Goal: Task Accomplishment & Management: Manage account settings

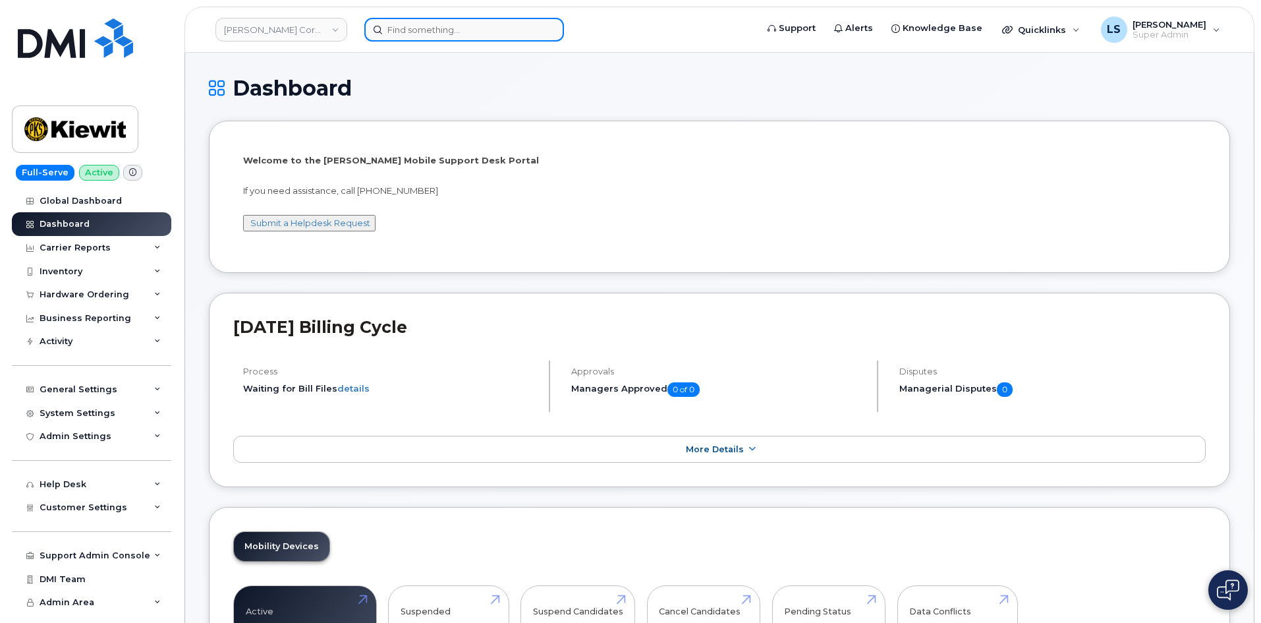
click at [419, 31] on input at bounding box center [464, 30] width 200 height 24
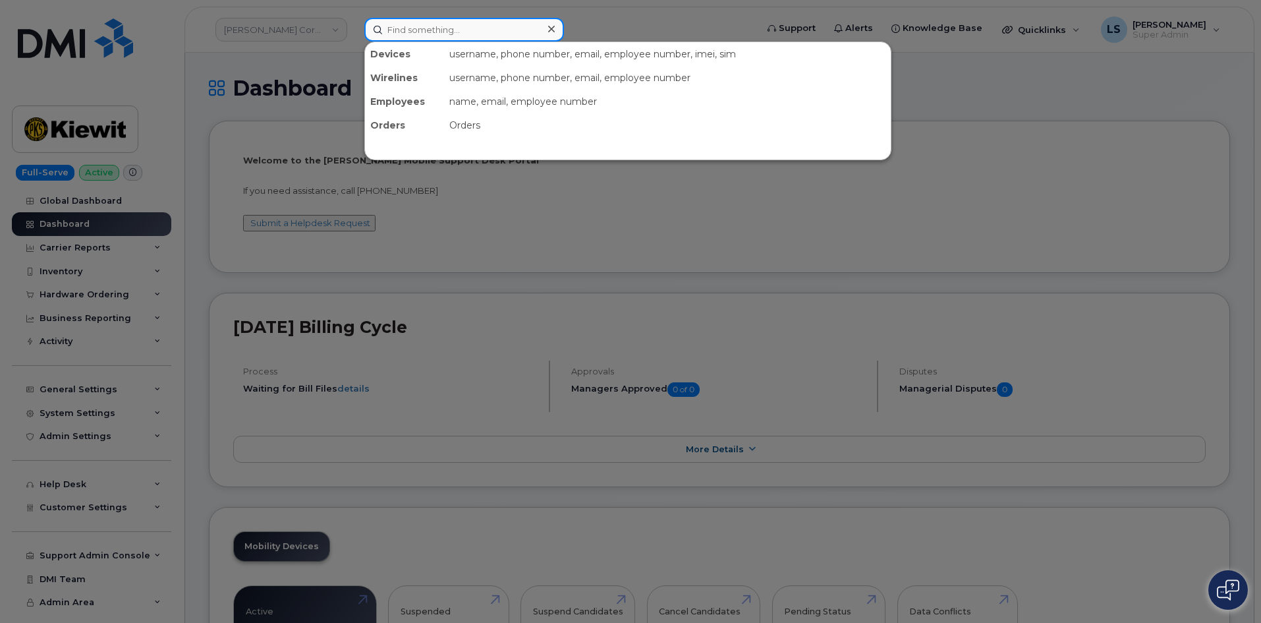
paste input "4169060901"
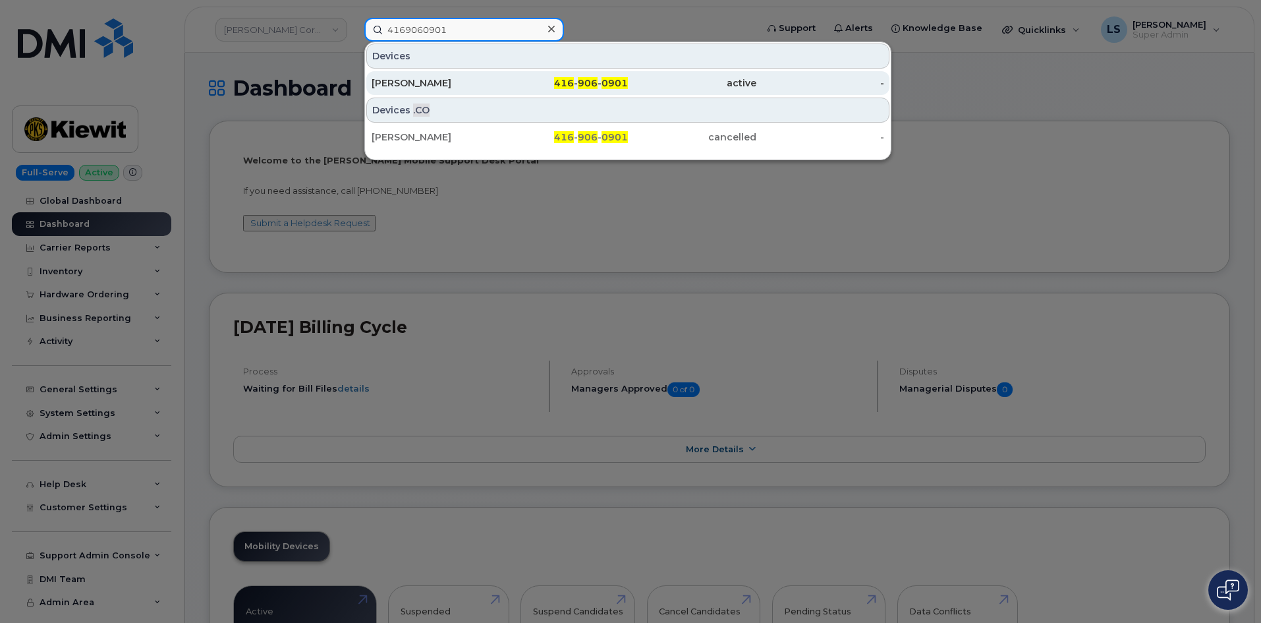
type input "4169060901"
click at [468, 82] on div "Jay Wong" at bounding box center [436, 82] width 128 height 13
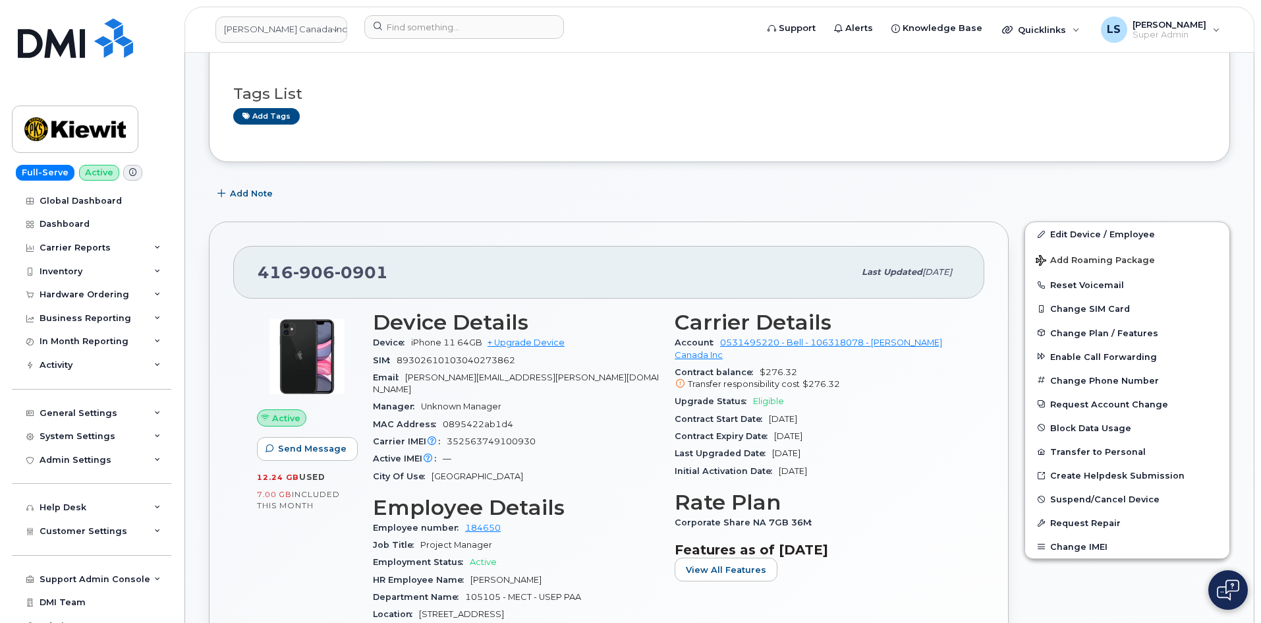
scroll to position [132, 0]
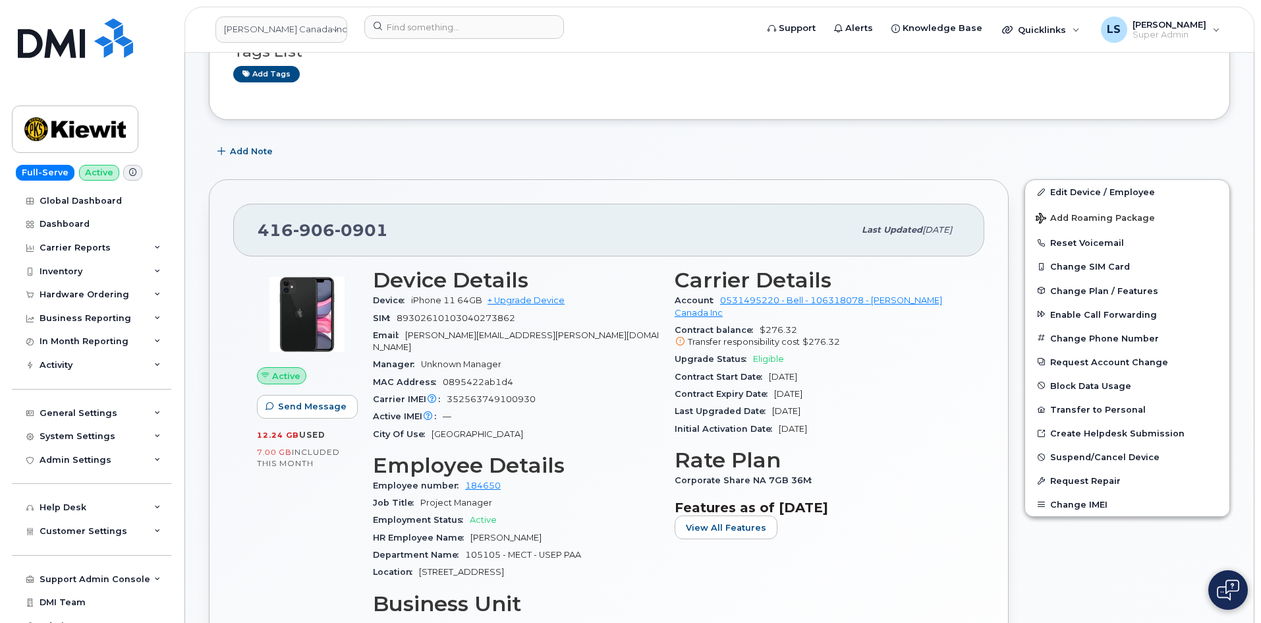
click at [807, 424] on span "May 14, 2018" at bounding box center [793, 429] width 28 height 10
click at [847, 424] on div "Initial Activation Date May 14, 2018" at bounding box center [818, 428] width 286 height 17
click at [1115, 284] on button "Change Plan / Features" at bounding box center [1127, 291] width 204 height 24
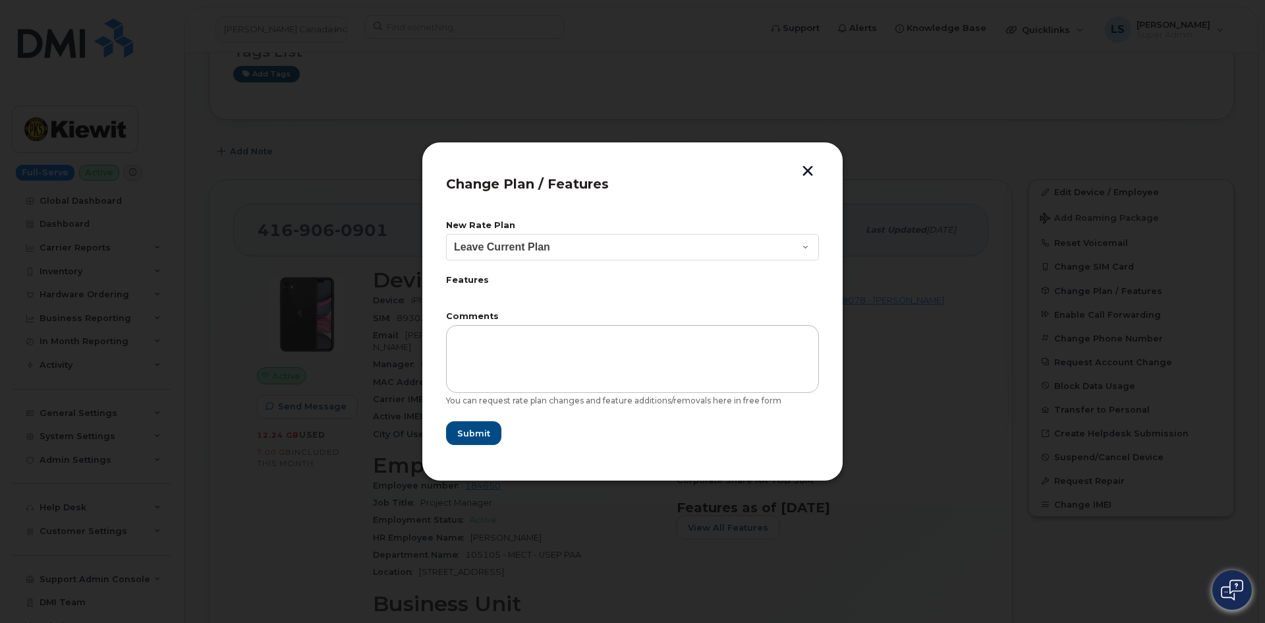
click at [808, 165] on button "button" at bounding box center [808, 172] width 20 height 14
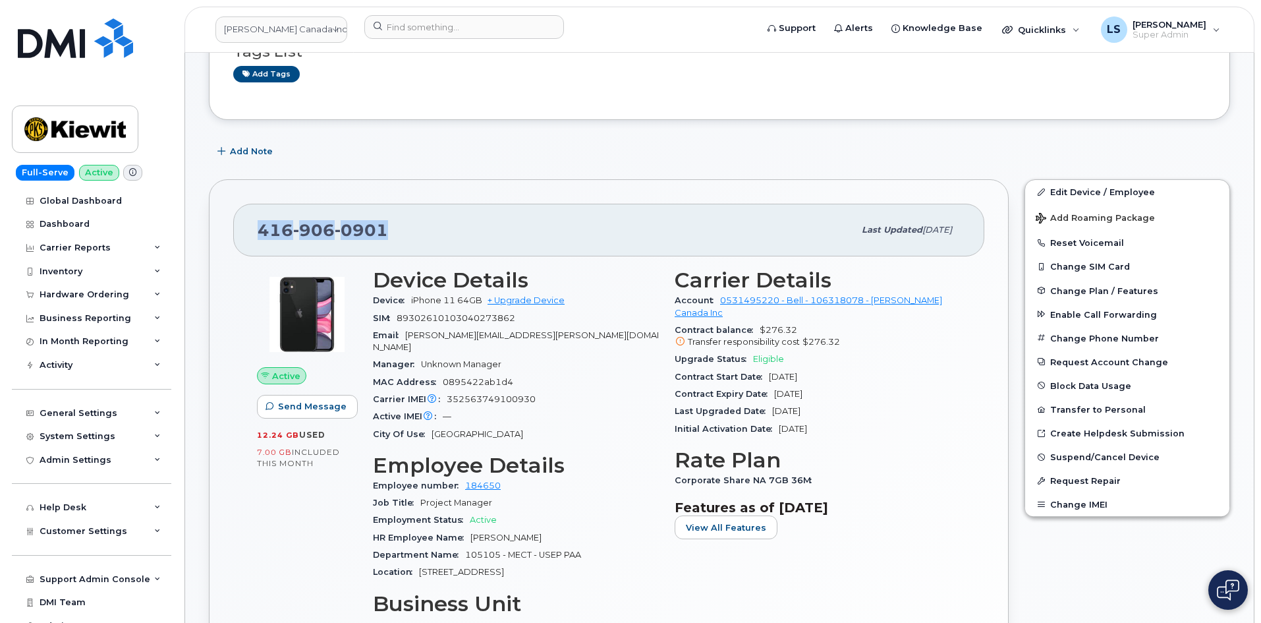
drag, startPoint x: 376, startPoint y: 234, endPoint x: 258, endPoint y: 232, distance: 118.0
click at [257, 231] on div "416 906 0901 Last updated Jul 31, 2025" at bounding box center [608, 230] width 751 height 53
copy span "416 906 0901"
click at [607, 358] on div "Manager Unknown Manager" at bounding box center [516, 364] width 286 height 17
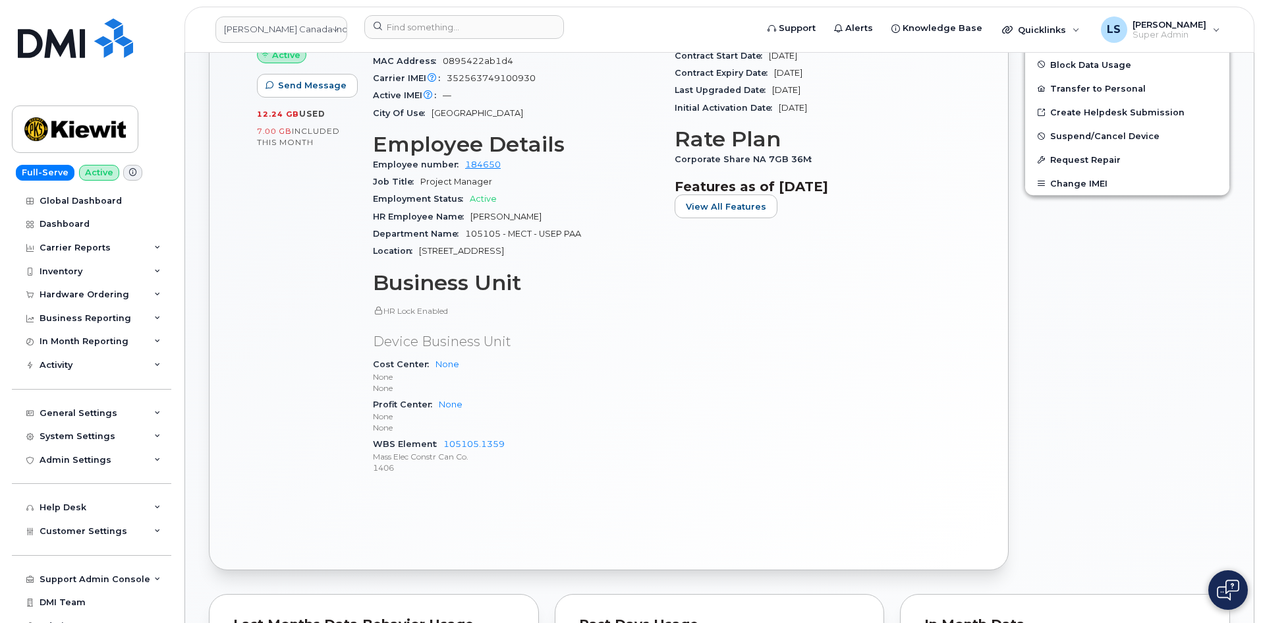
scroll to position [461, 0]
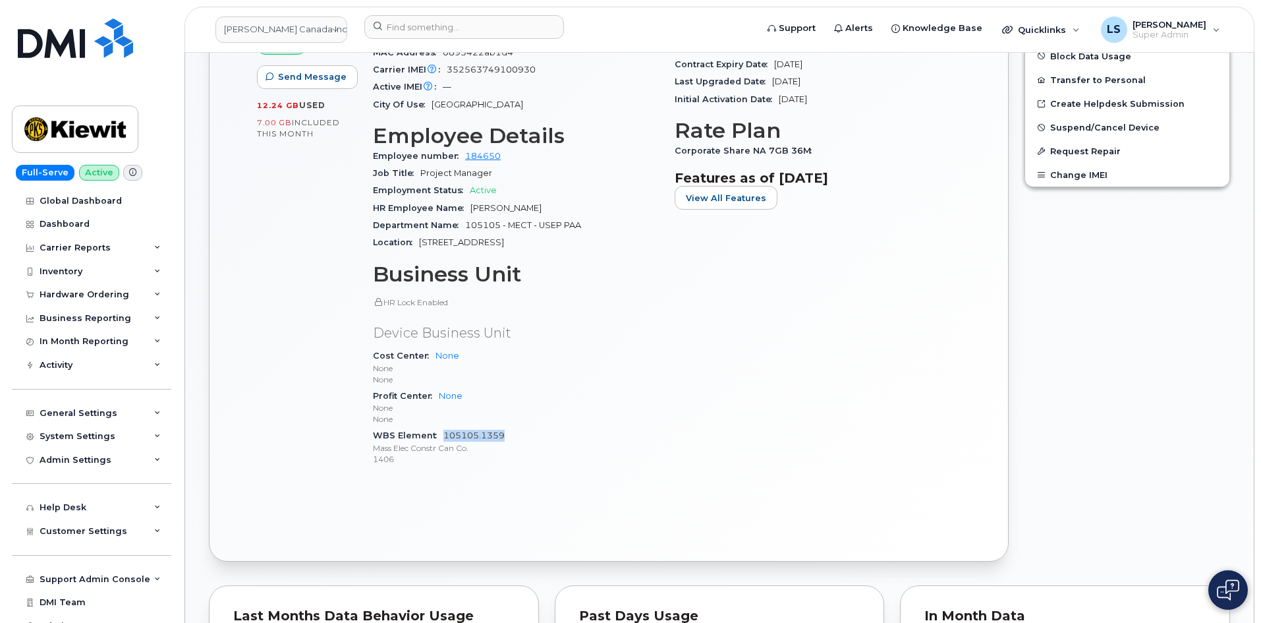
drag, startPoint x: 506, startPoint y: 424, endPoint x: 457, endPoint y: 423, distance: 49.4
click at [443, 427] on div "WBS Element 105105.1359 Mass Elec Constr Can Co. 1406" at bounding box center [516, 447] width 286 height 40
click at [725, 333] on div "Carrier Details Account 0531495220 - Bell - 106318078 - Kiewit Canada Inc Contr…" at bounding box center [818, 208] width 302 height 555
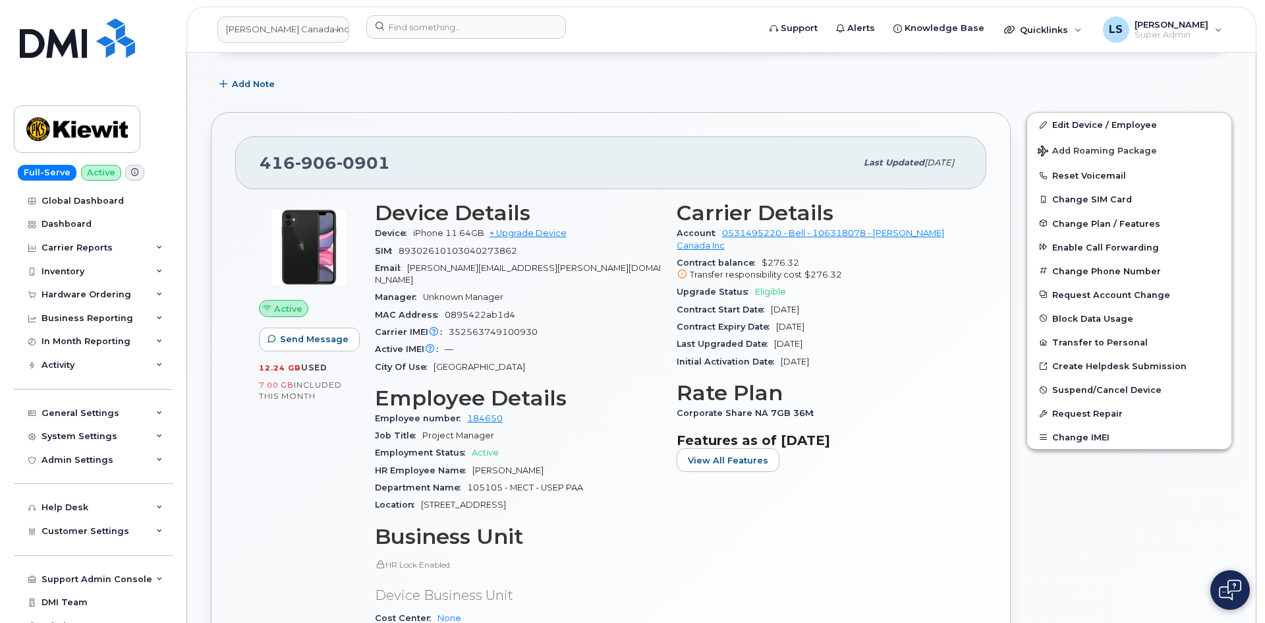
scroll to position [198, 0]
click at [1077, 148] on span "Add Roaming Package" at bounding box center [1095, 153] width 119 height 13
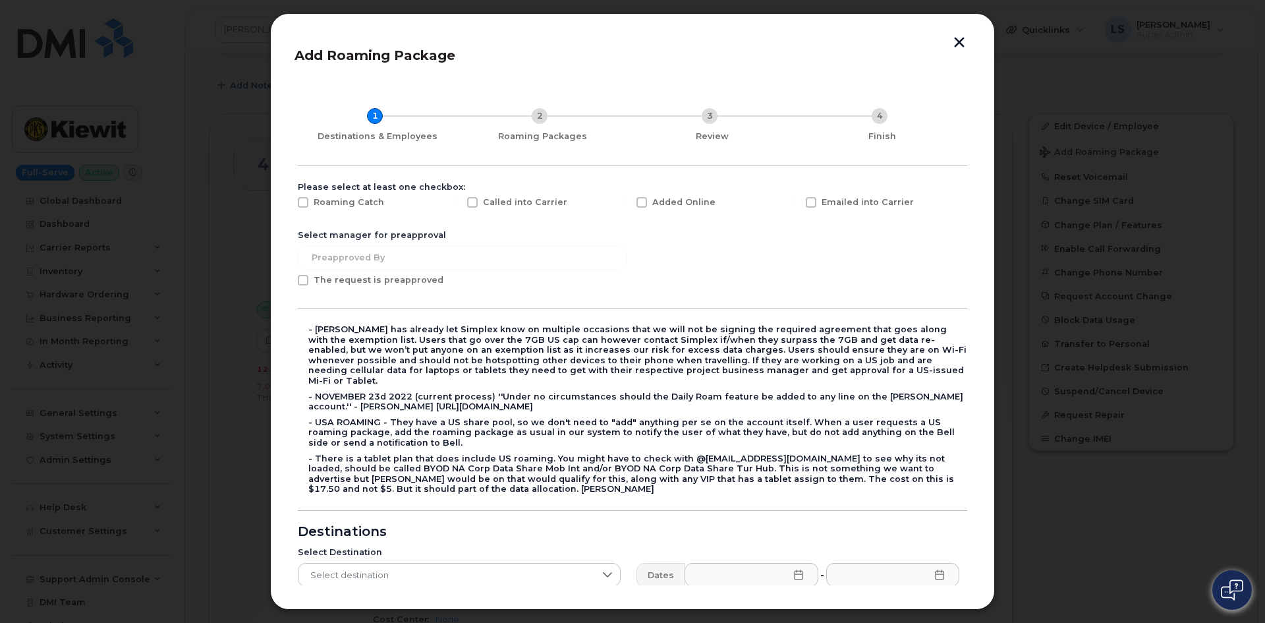
click at [638, 203] on span at bounding box center [641, 202] width 11 height 11
click at [627, 203] on input "Added Online" at bounding box center [624, 200] width 7 height 7
checkbox input "true"
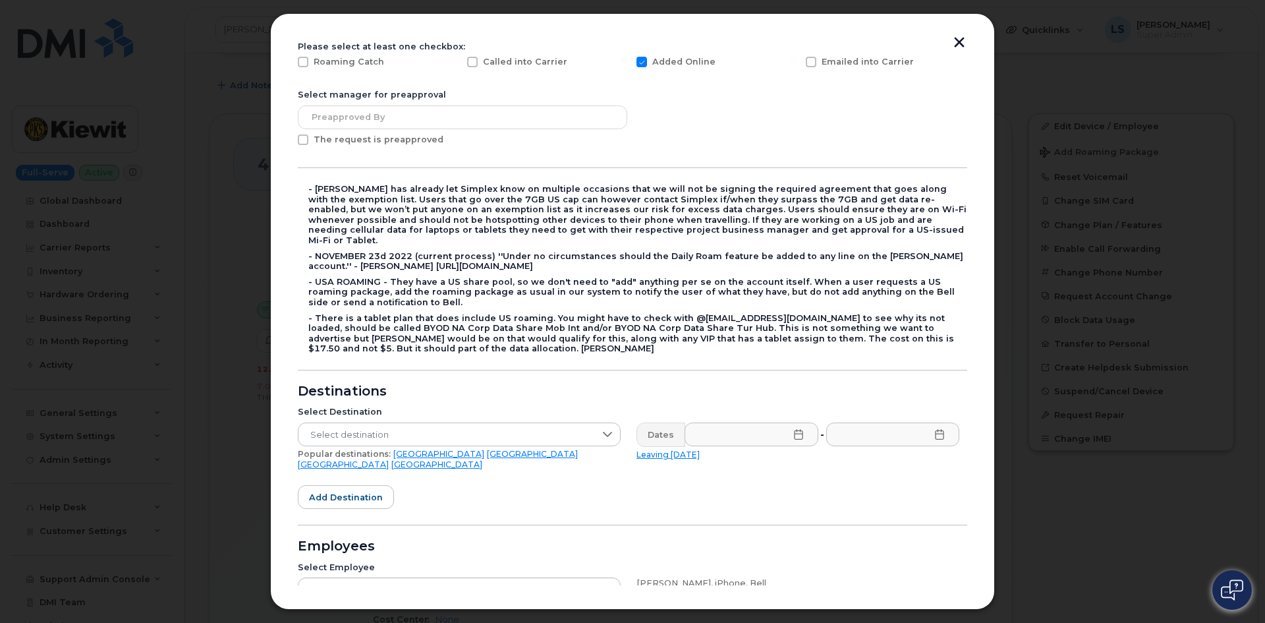
scroll to position [66, 0]
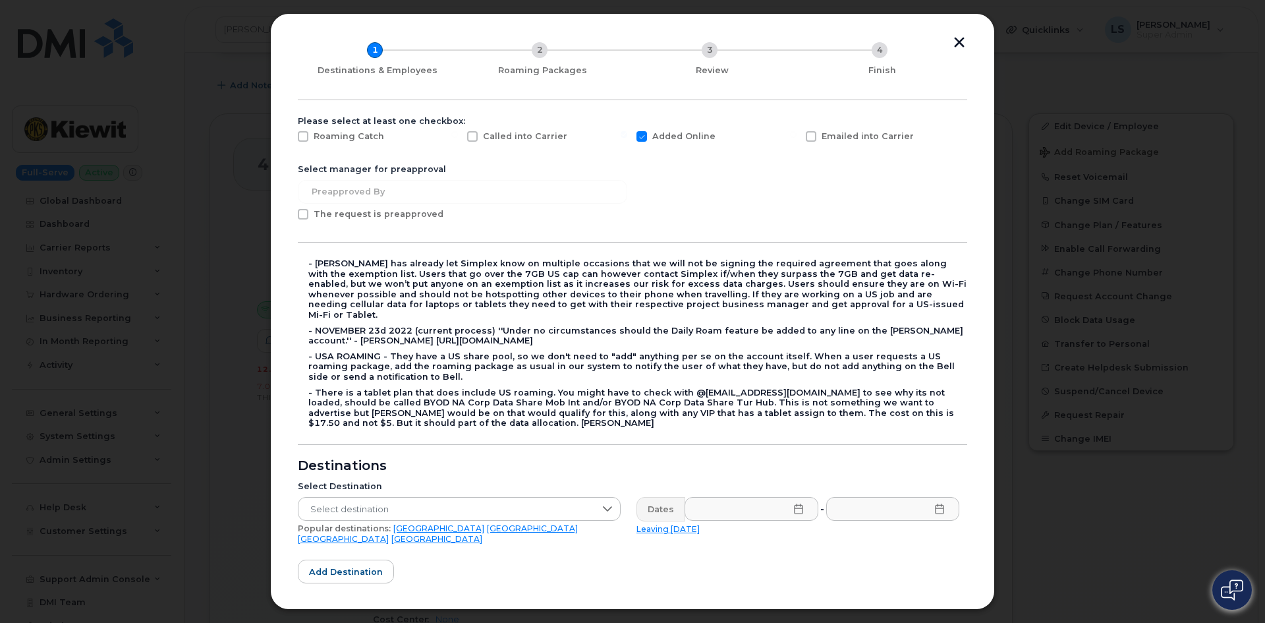
click at [303, 211] on span at bounding box center [303, 214] width 11 height 11
click at [289, 211] on input "The request is preapproved" at bounding box center [285, 212] width 7 height 7
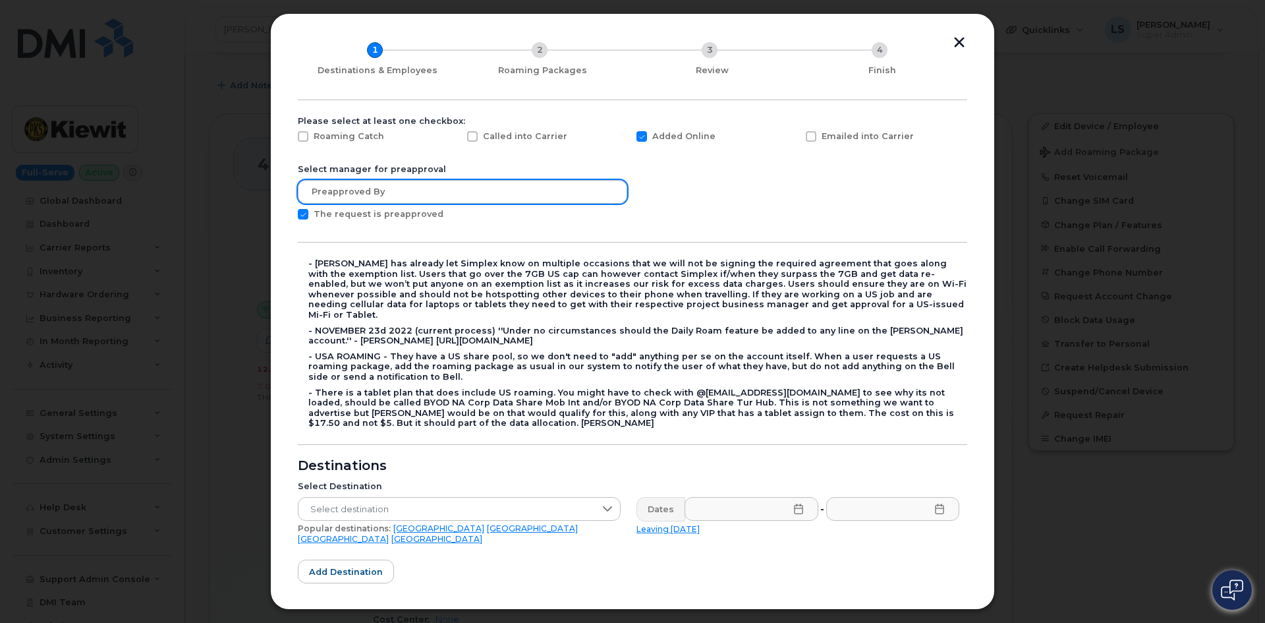
click at [407, 181] on form "Please select at least one checkbox: Roaming Catch Called into Carrier Added On…" at bounding box center [632, 451] width 669 height 671
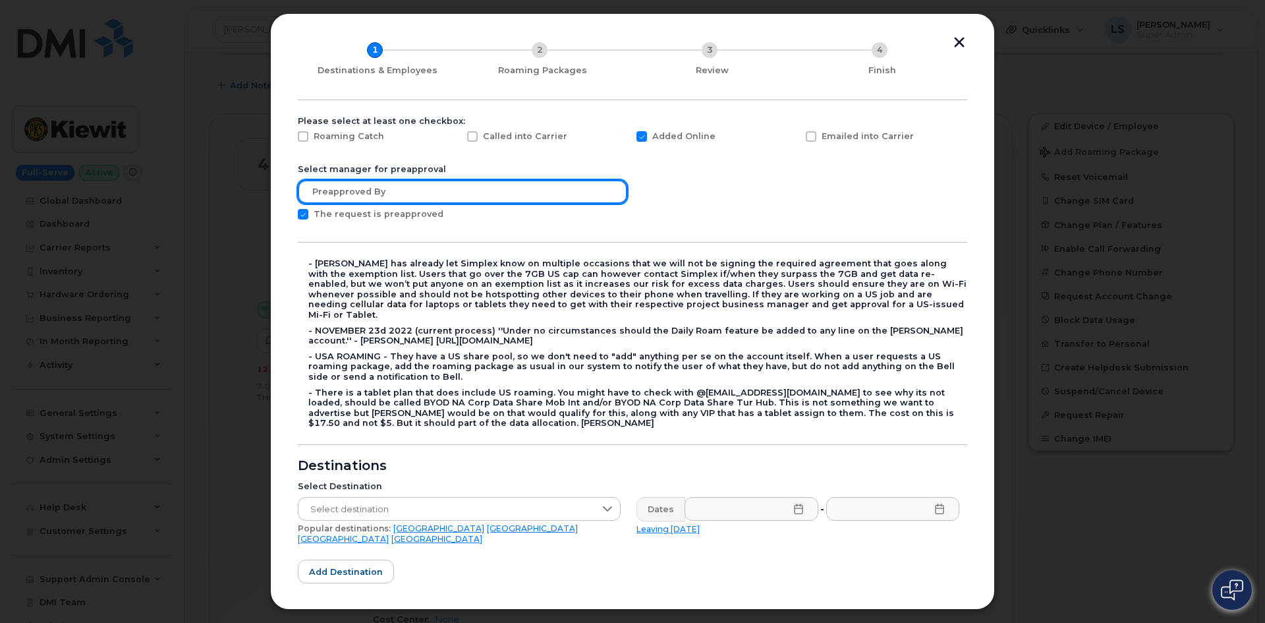
click at [414, 194] on input "text" at bounding box center [462, 192] width 329 height 24
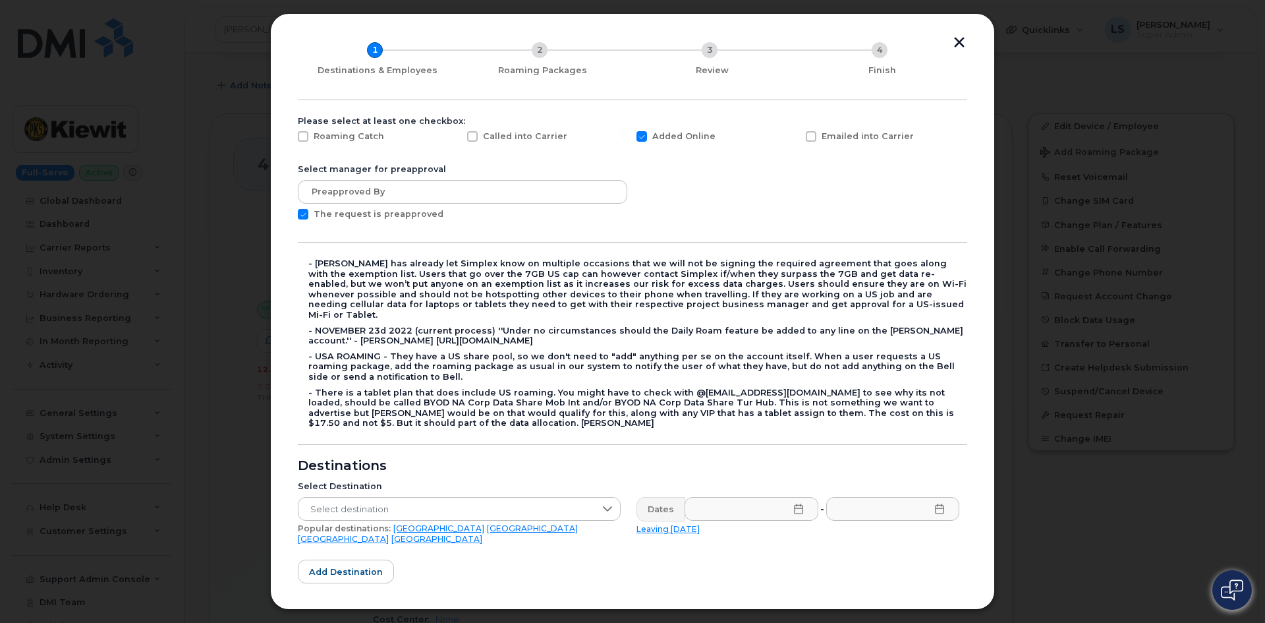
click at [440, 337] on form "Please select at least one checkbox: Roaming Catch Called into Carrier Added On…" at bounding box center [632, 451] width 669 height 671
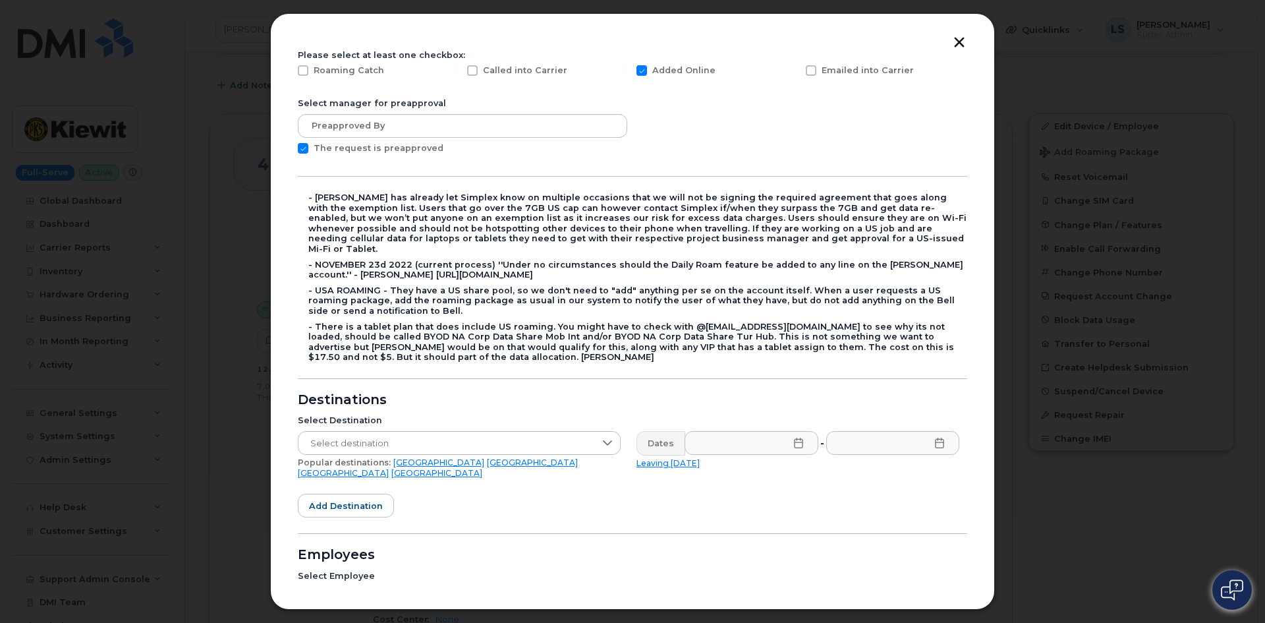
click at [304, 144] on span at bounding box center [303, 148] width 11 height 11
click at [289, 144] on input "The request is preapproved" at bounding box center [285, 146] width 7 height 7
checkbox input "false"
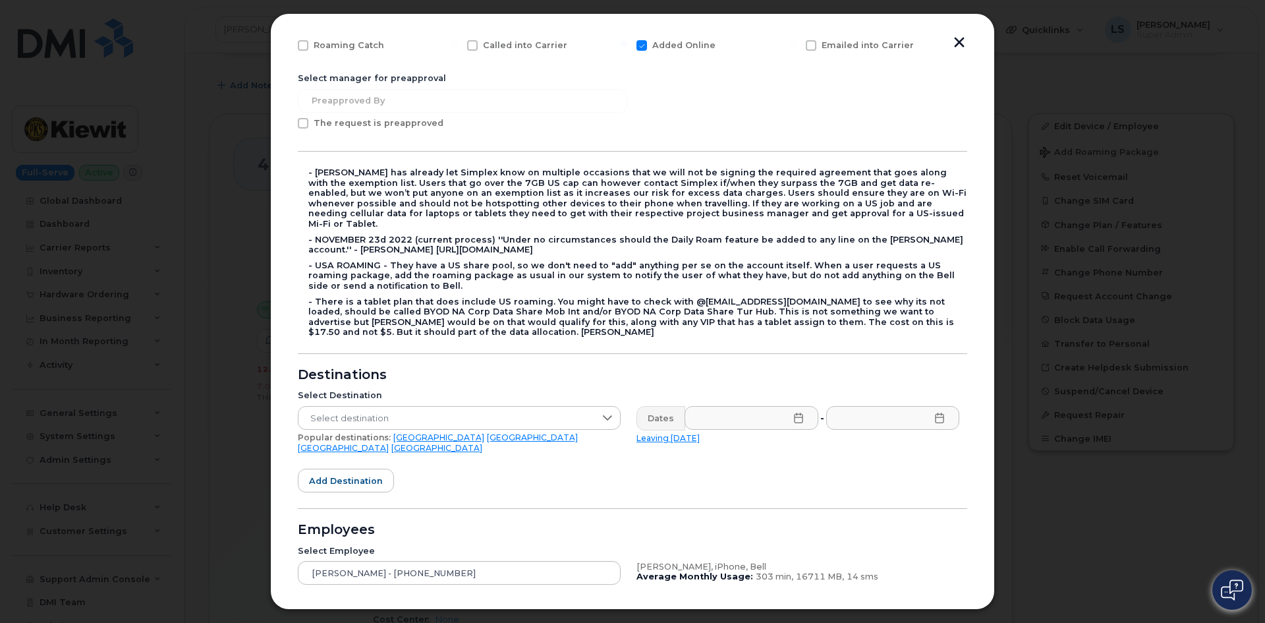
scroll to position [198, 0]
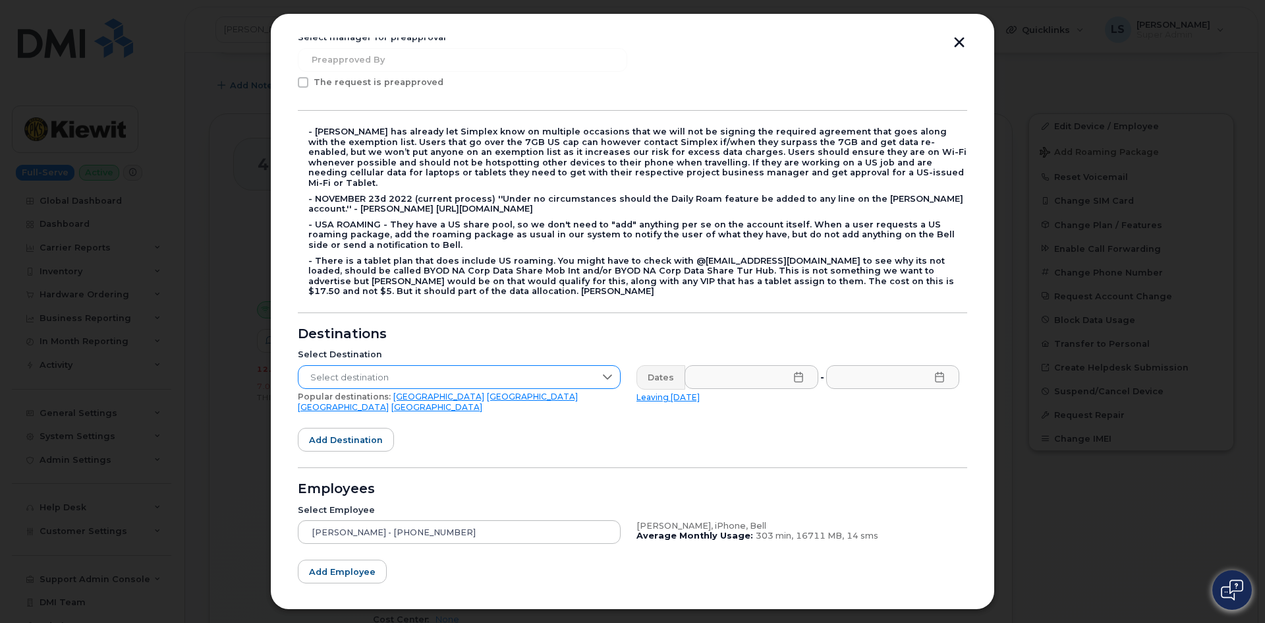
click at [509, 366] on span "Select destination" at bounding box center [446, 378] width 296 height 24
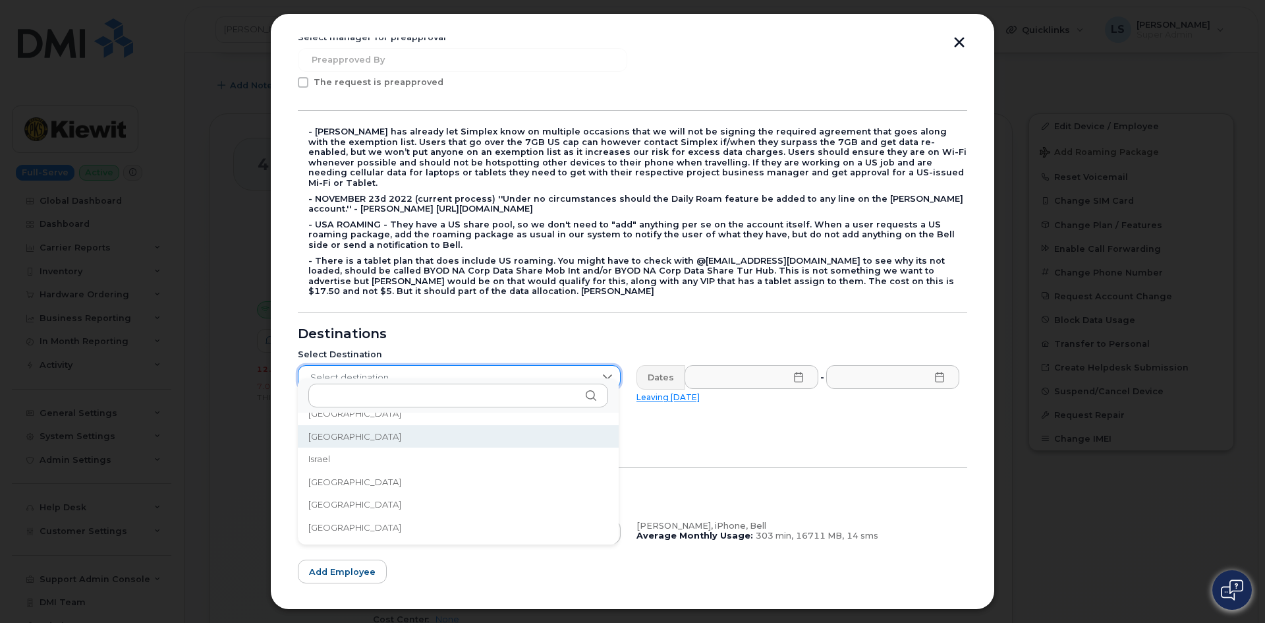
scroll to position [2143, 0]
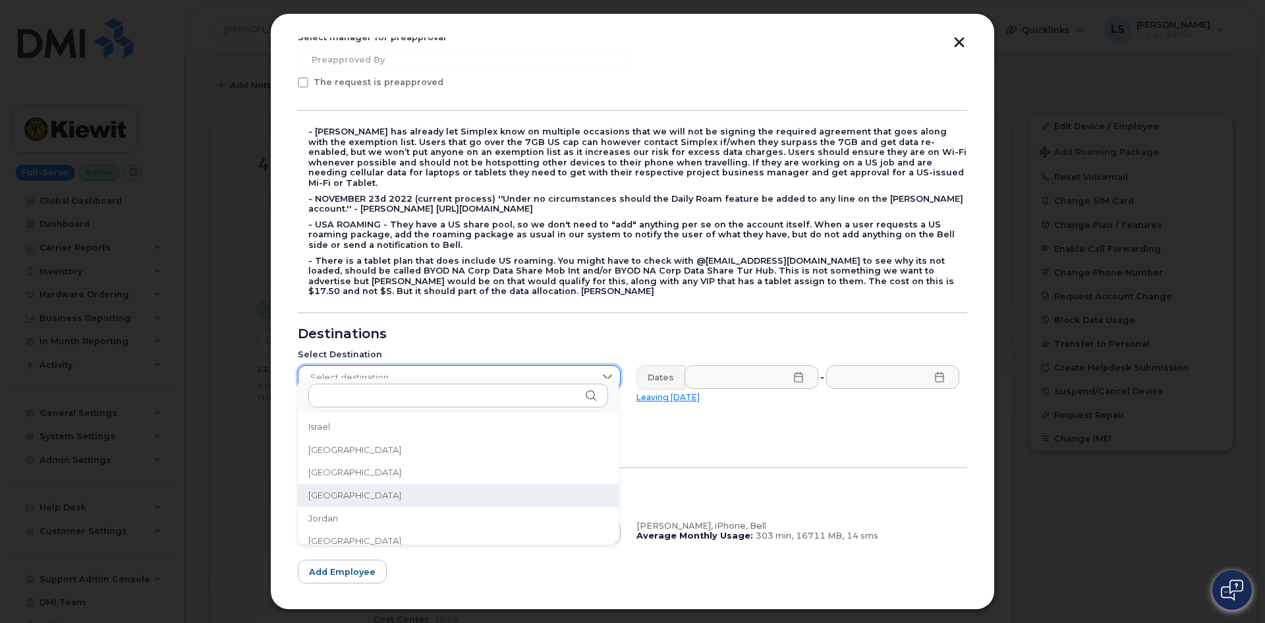
click at [376, 499] on li "Japan" at bounding box center [458, 495] width 321 height 23
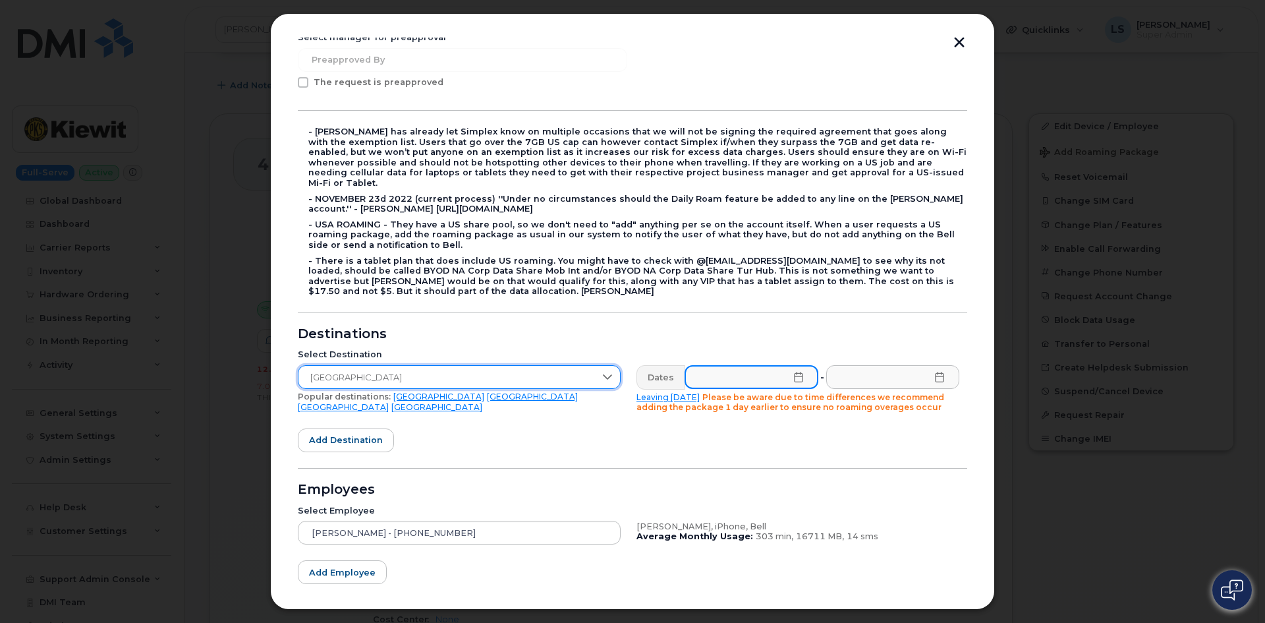
click at [760, 377] on input "text" at bounding box center [752, 377] width 134 height 24
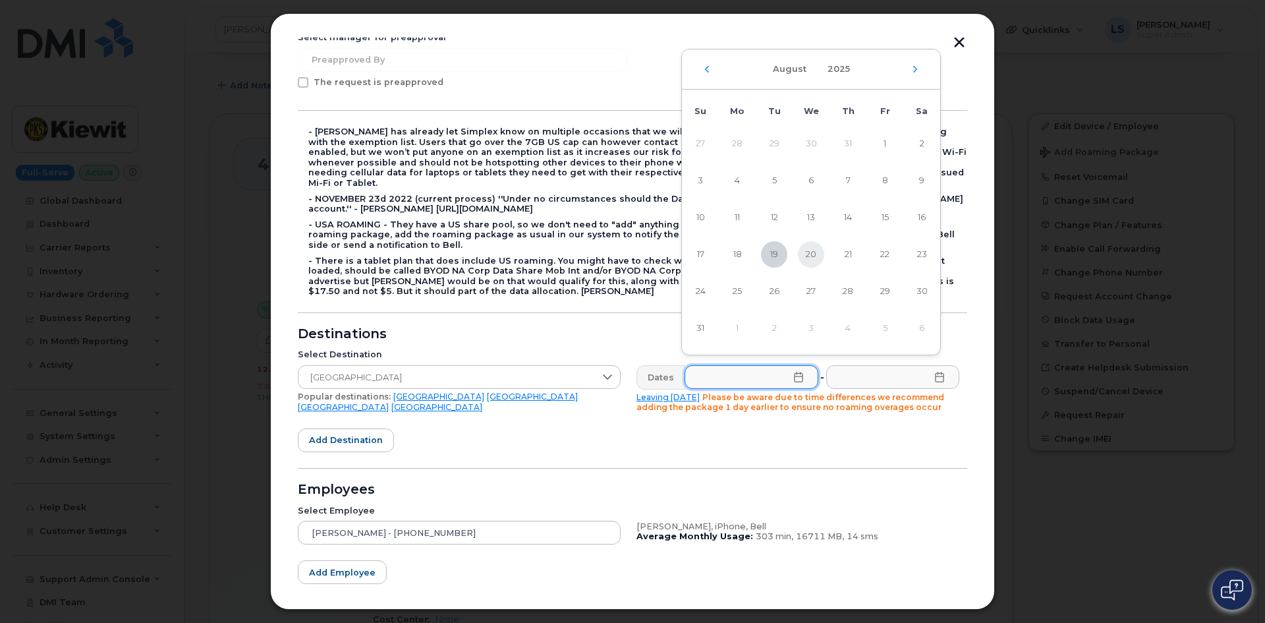
click at [813, 252] on span "20" at bounding box center [811, 254] width 26 height 26
type input "08/20/2025"
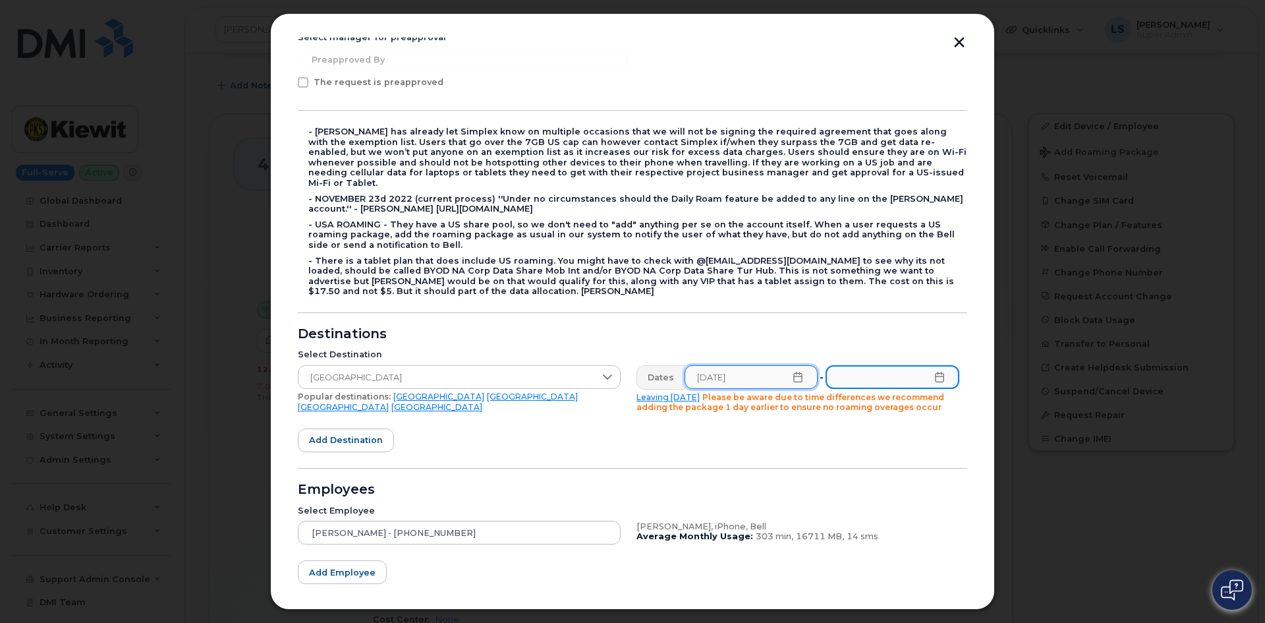
click at [893, 370] on input "text" at bounding box center [893, 377] width 134 height 24
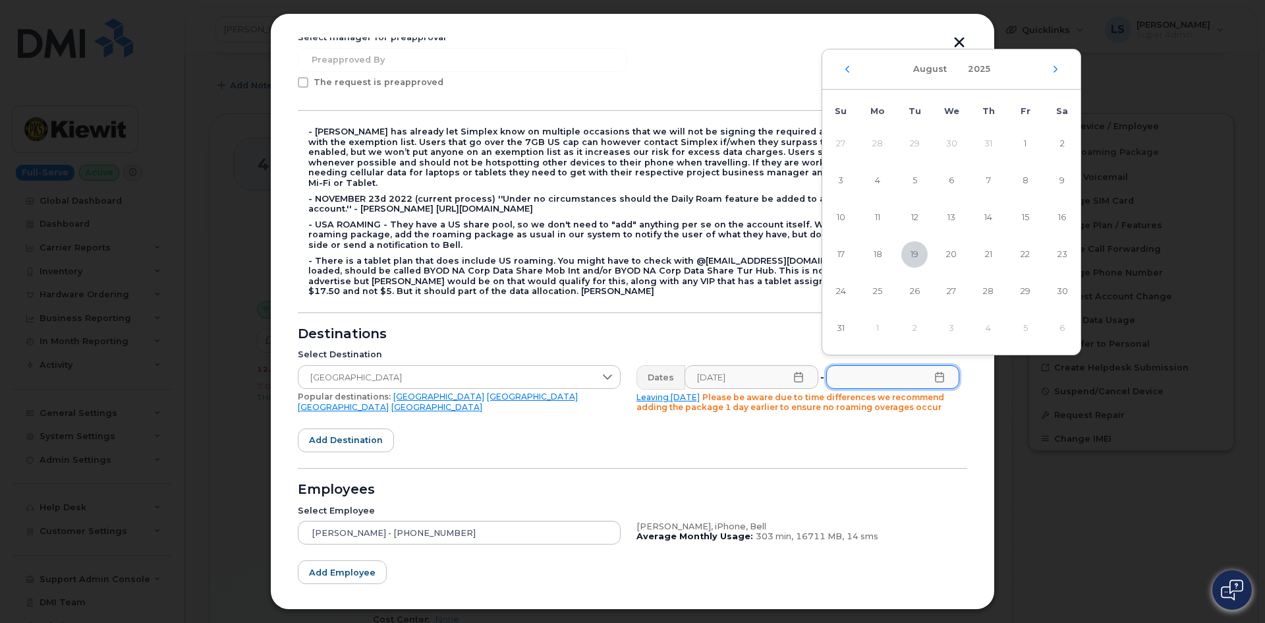
click at [1025, 327] on td "5" at bounding box center [1025, 328] width 37 height 37
drag, startPoint x: 1062, startPoint y: 61, endPoint x: 1048, endPoint y: 65, distance: 15.0
click at [1062, 61] on div "[DATE]" at bounding box center [951, 69] width 258 height 40
drag, startPoint x: 1047, startPoint y: 67, endPoint x: 1054, endPoint y: 65, distance: 6.7
click at [1050, 65] on div "[DATE]" at bounding box center [951, 69] width 258 height 40
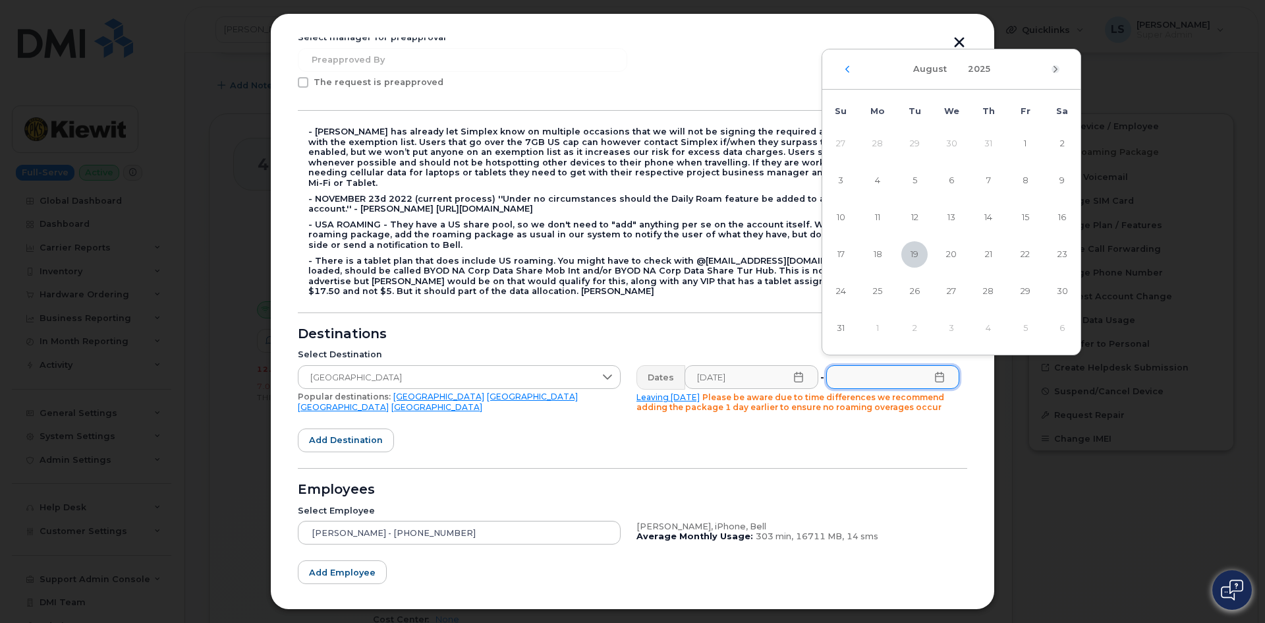
click at [1057, 67] on icon "Next Month" at bounding box center [1056, 69] width 8 height 11
click at [1023, 137] on span "5" at bounding box center [1025, 143] width 26 height 26
type input "09/05/2025"
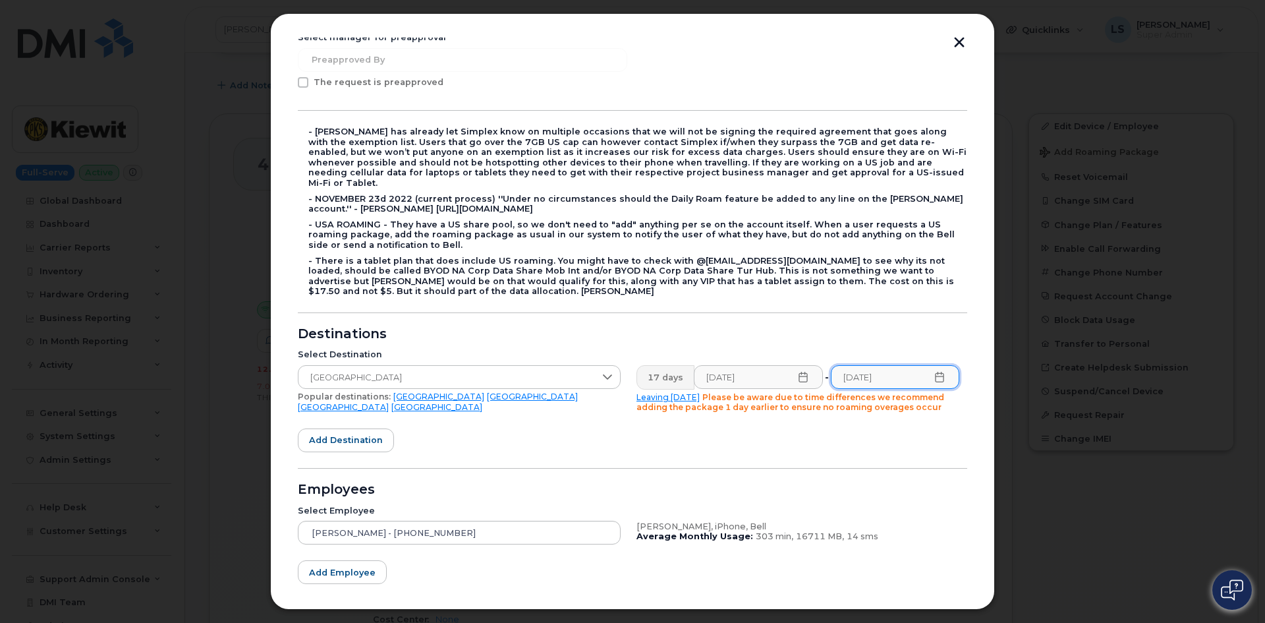
click at [777, 443] on form "Please select at least one checkbox: Roaming Catch Called into Carrier Added On…" at bounding box center [632, 319] width 669 height 671
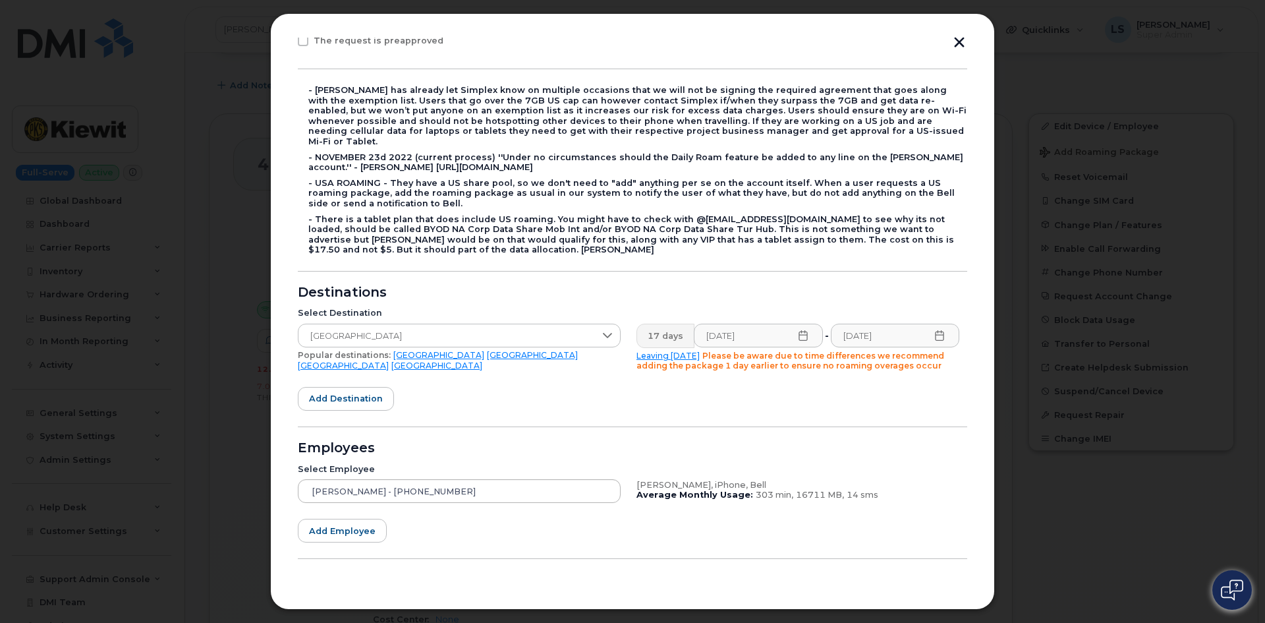
scroll to position [262, 0]
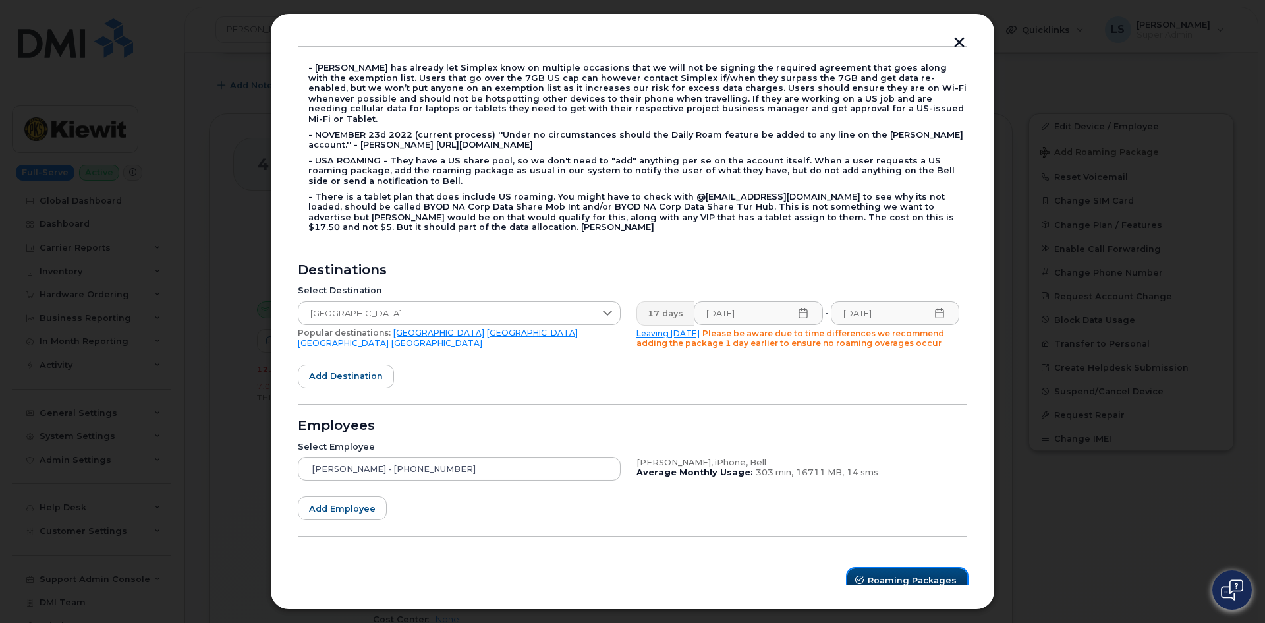
click at [912, 574] on span "Roaming Packages" at bounding box center [912, 580] width 89 height 13
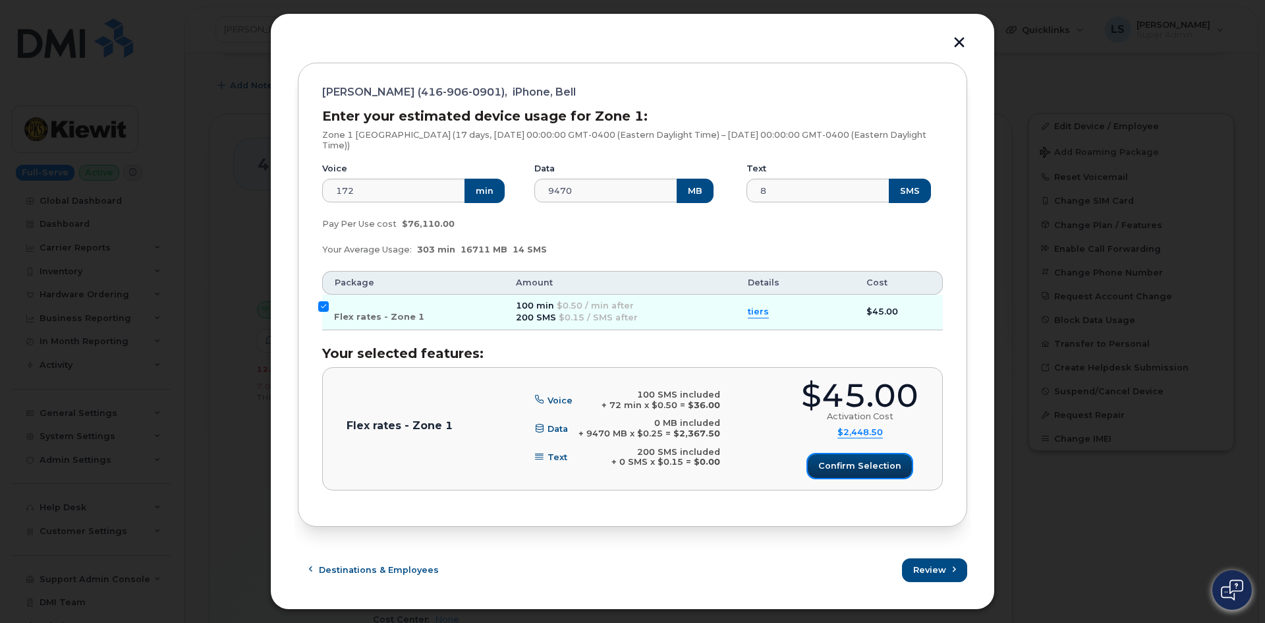
click at [857, 467] on span "Confirm selection" at bounding box center [859, 465] width 83 height 13
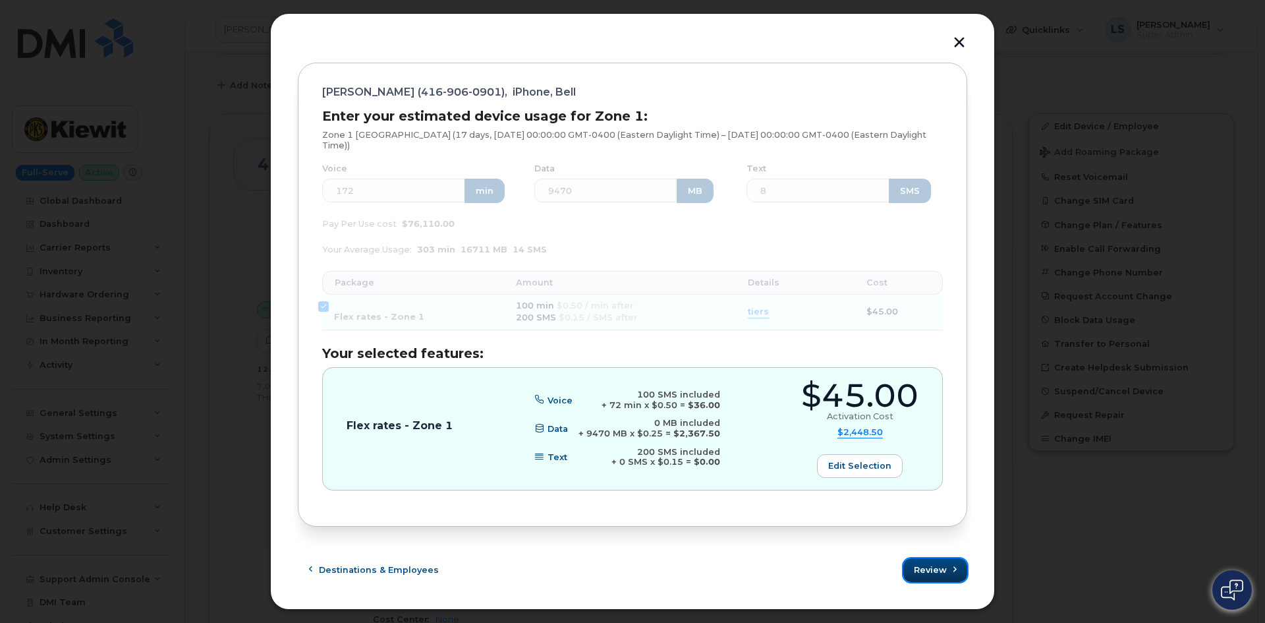
click at [924, 570] on span "Review" at bounding box center [930, 569] width 33 height 13
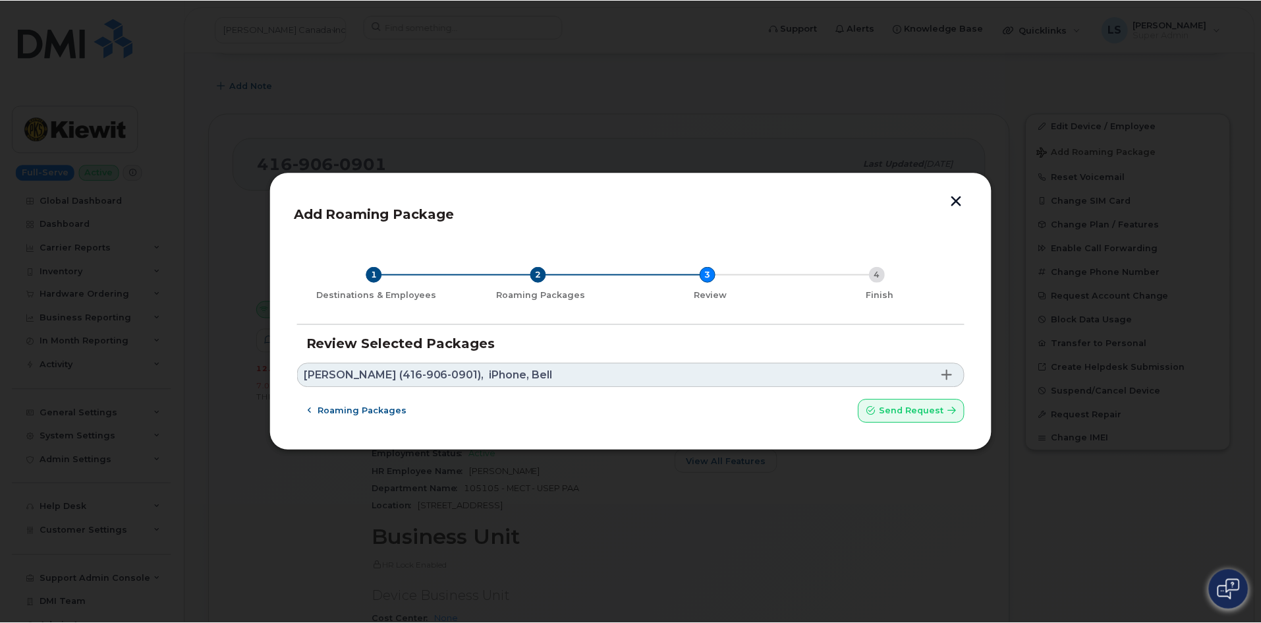
scroll to position [0, 0]
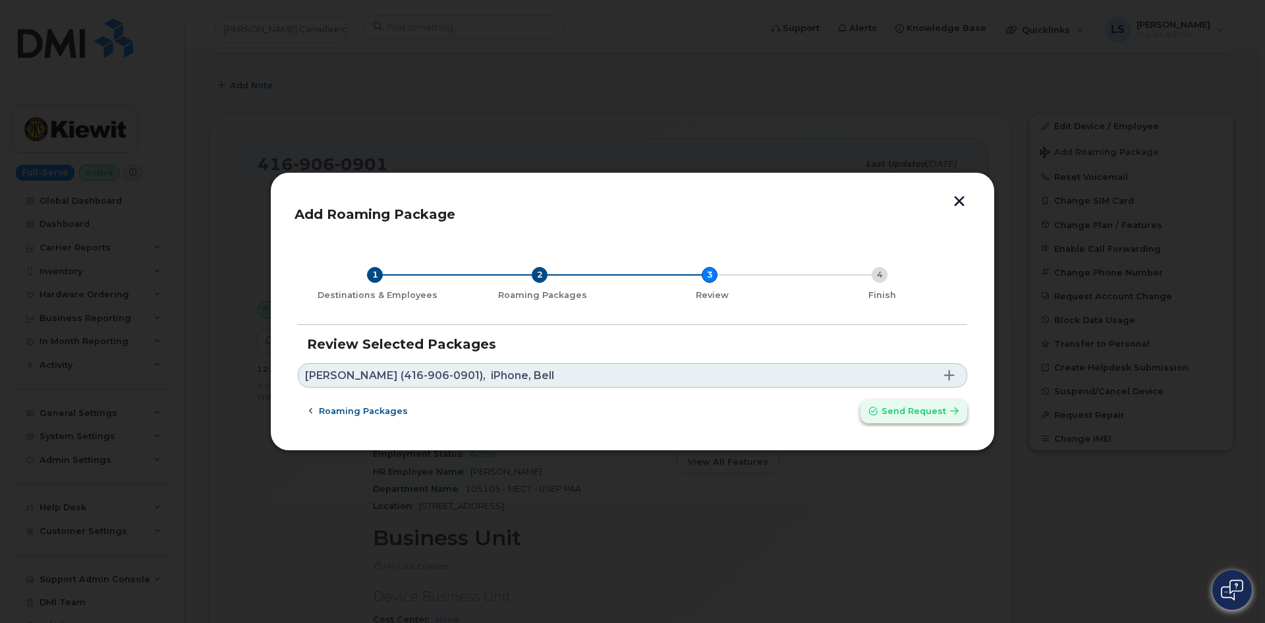
click at [918, 414] on span "Send request" at bounding box center [914, 411] width 65 height 13
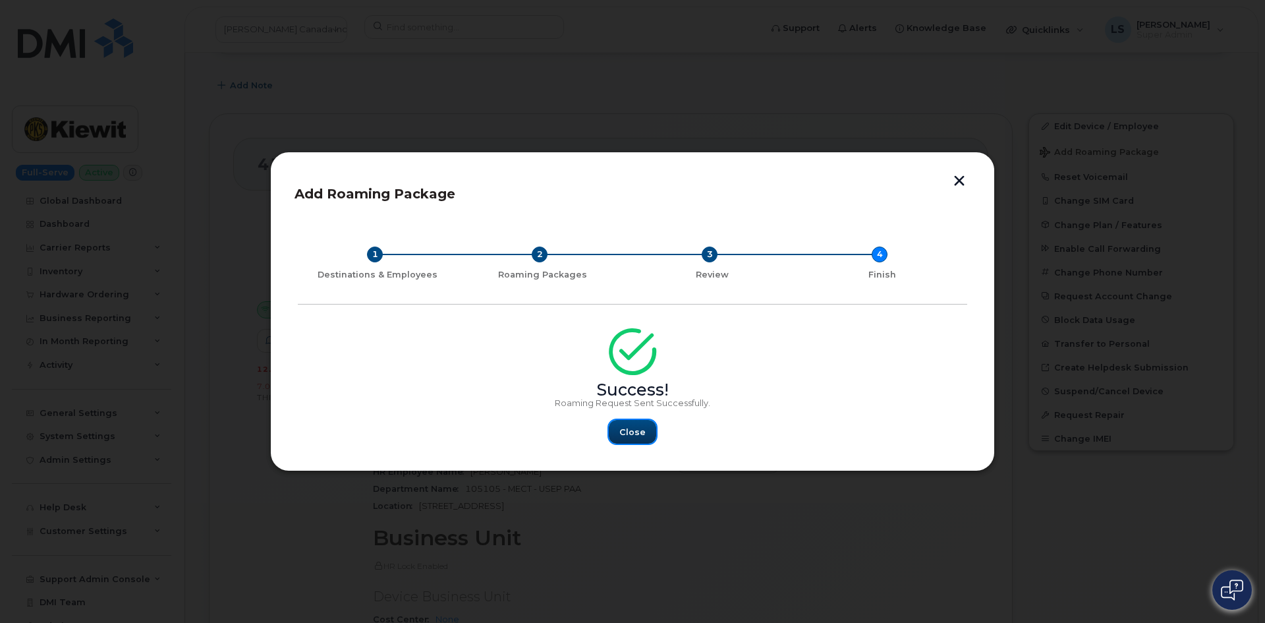
click at [631, 434] on span "Close" at bounding box center [632, 432] width 26 height 13
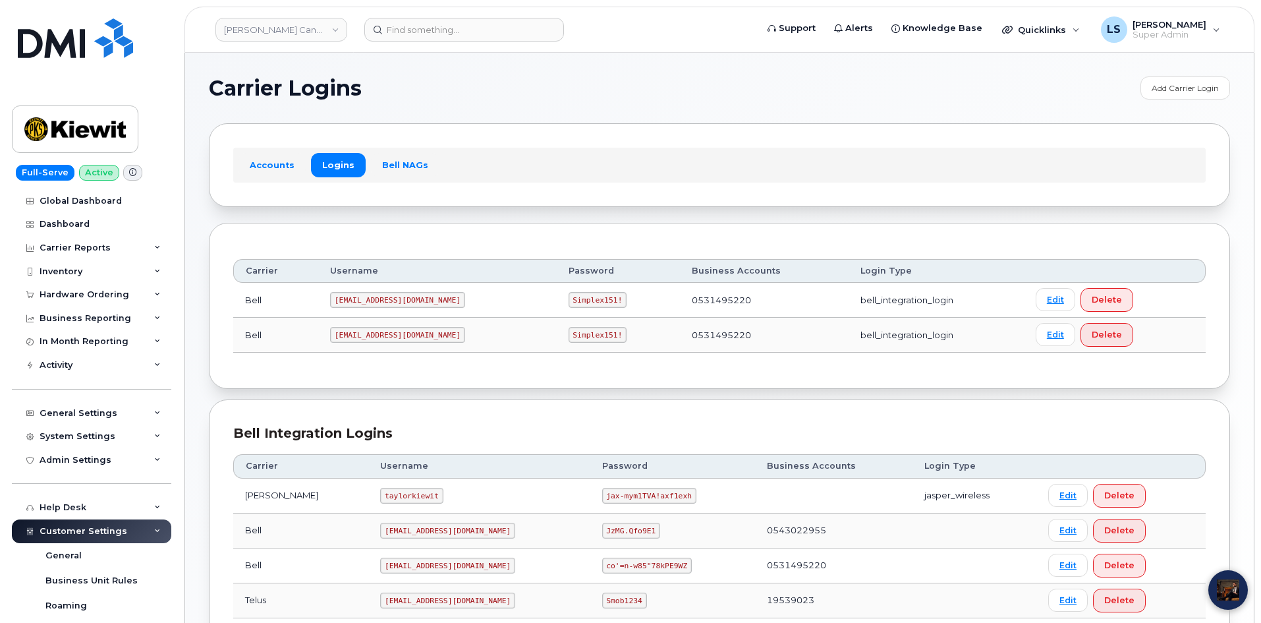
click at [569, 301] on code "Simplex151!" at bounding box center [598, 300] width 59 height 16
copy code "Simplex151!"
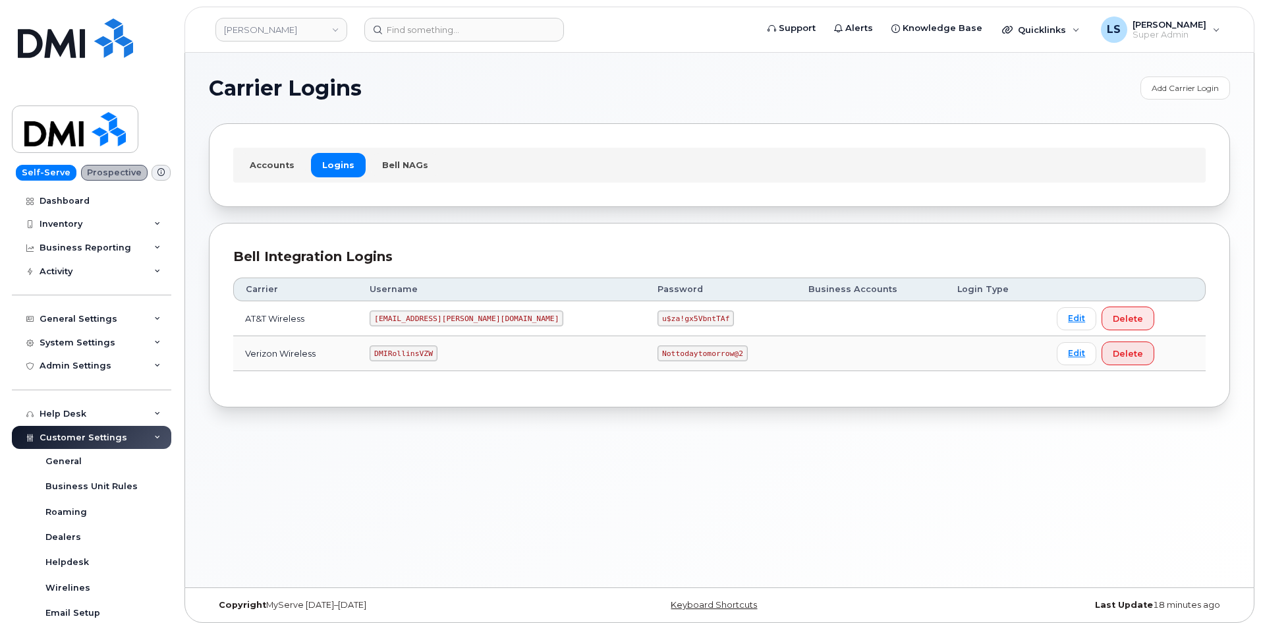
click at [658, 318] on code "u$za!gx5VbntTAf" at bounding box center [696, 318] width 76 height 16
click at [658, 317] on code "u$za!gx5VbntTAf" at bounding box center [696, 318] width 76 height 16
copy code "u$za!gx5VbntTAf"
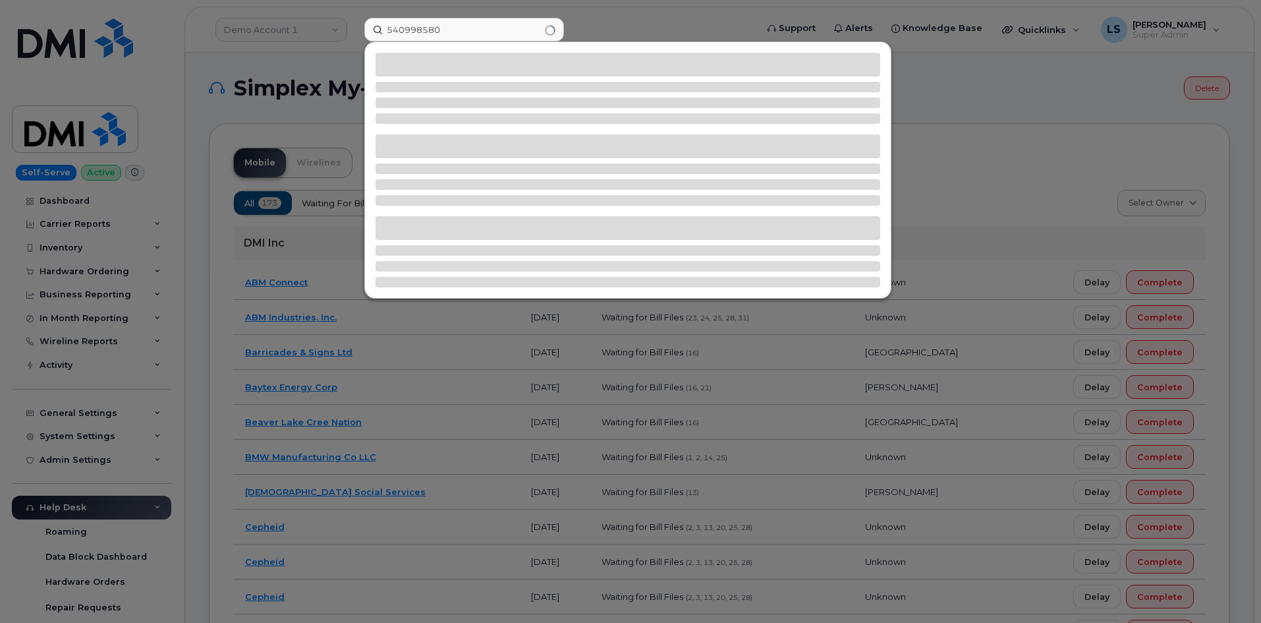
type input "540998580"
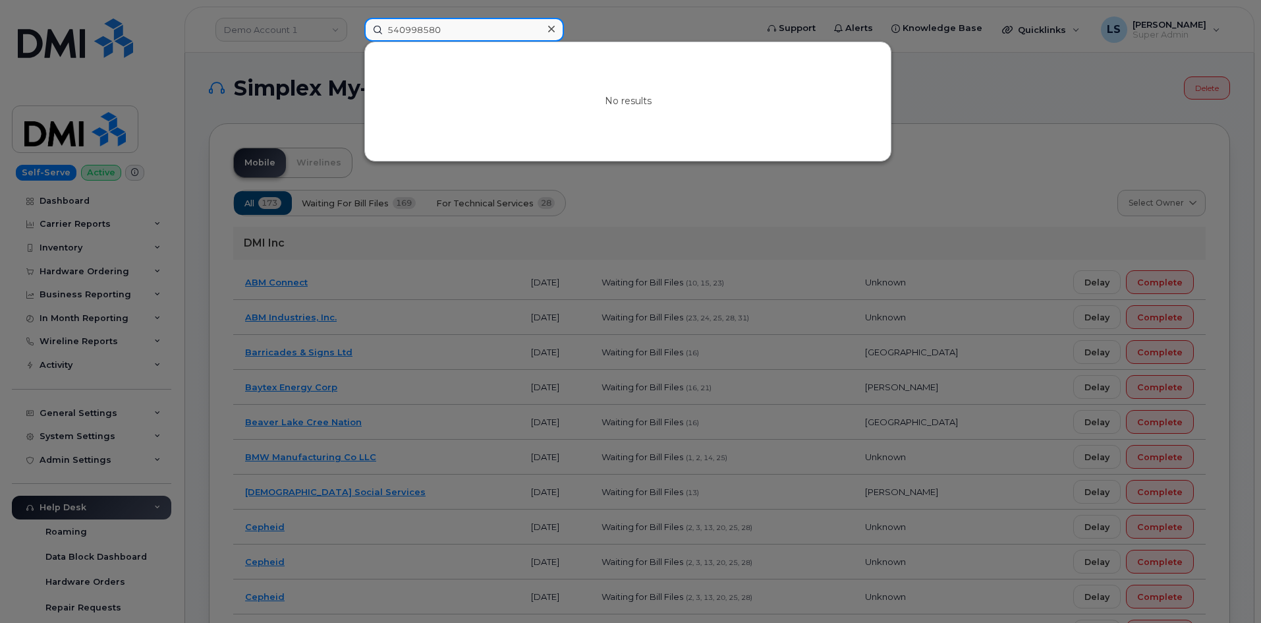
click at [501, 27] on input "540998580" at bounding box center [464, 30] width 200 height 24
drag, startPoint x: 643, startPoint y: 24, endPoint x: 629, endPoint y: 29, distance: 15.4
click at [639, 24] on div at bounding box center [630, 311] width 1261 height 623
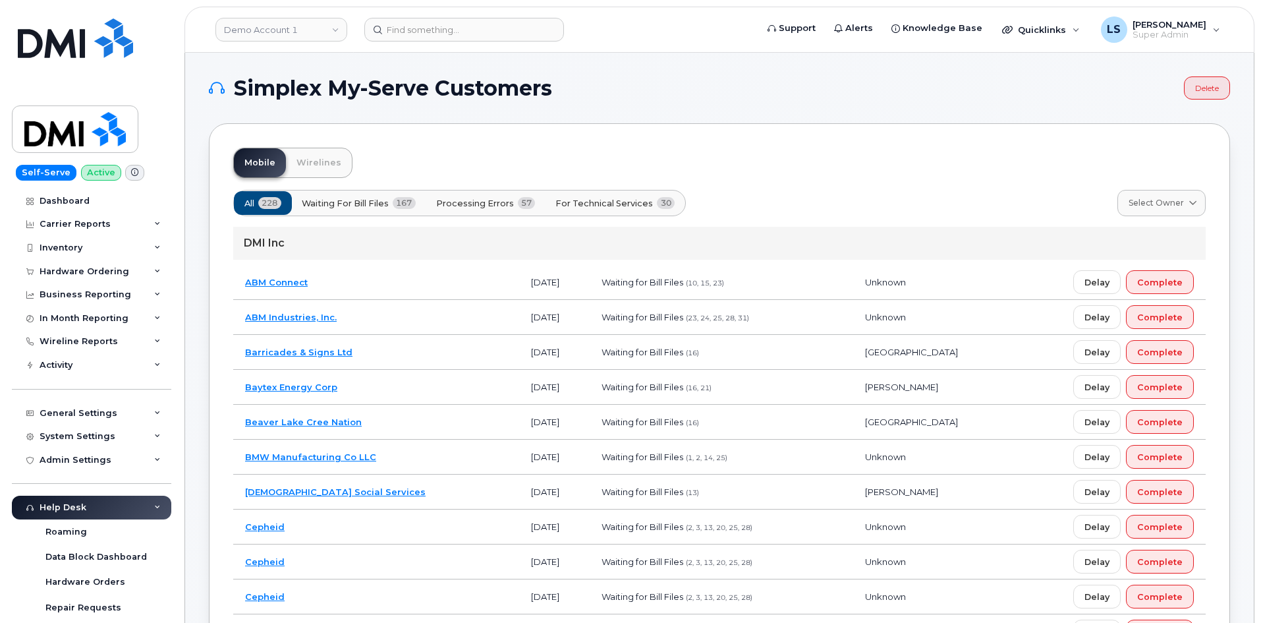
click at [949, 86] on h1 "Simplex My-Serve Customers" at bounding box center [693, 88] width 969 height 21
click at [811, 29] on span "Support" at bounding box center [797, 28] width 37 height 13
click at [1058, 30] on span "Quicklinks" at bounding box center [1042, 29] width 48 height 11
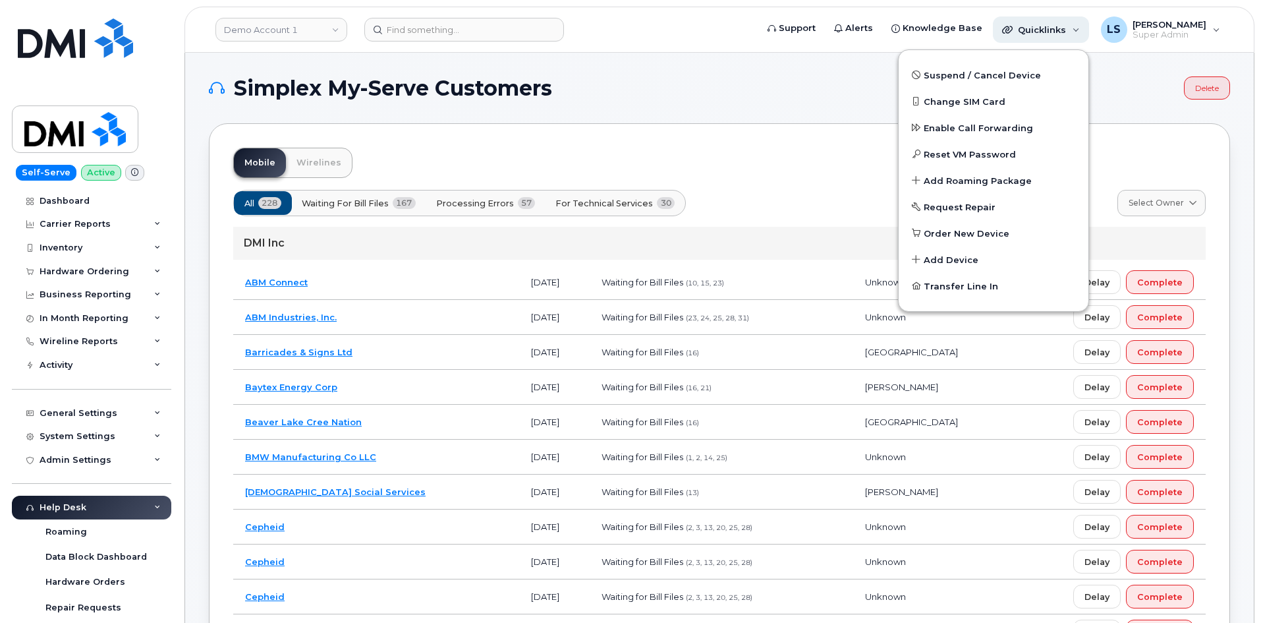
click at [1077, 32] on div "Quicklinks" at bounding box center [1041, 29] width 96 height 26
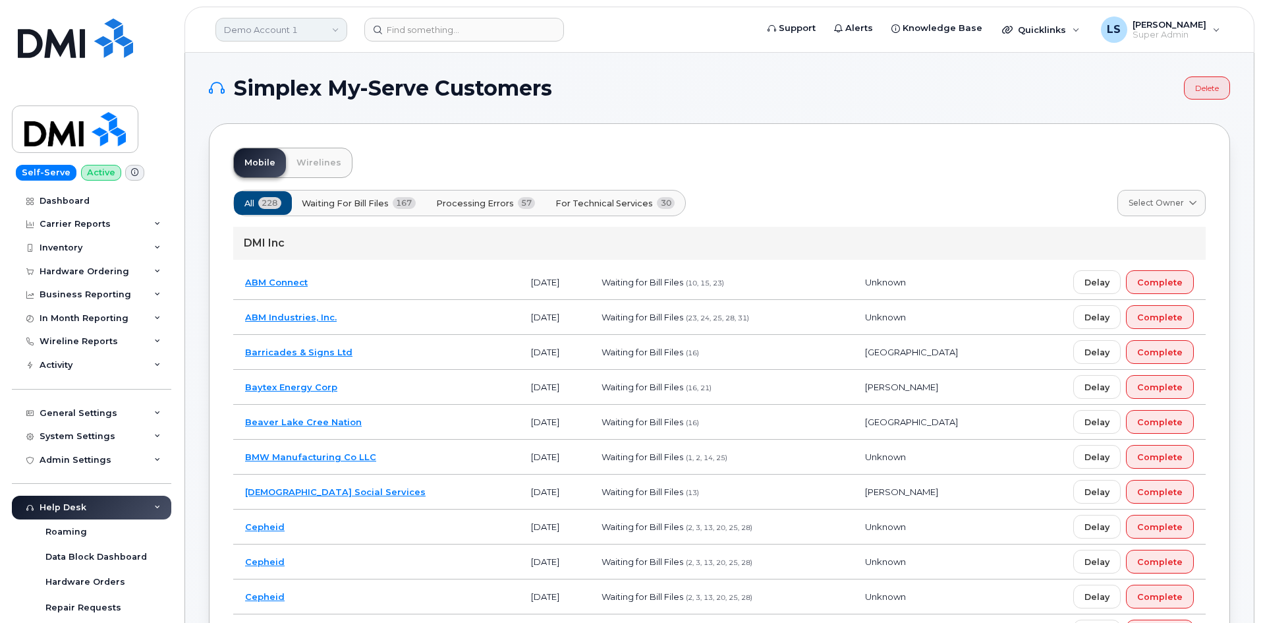
click at [321, 26] on link "Demo Account 1" at bounding box center [281, 30] width 132 height 24
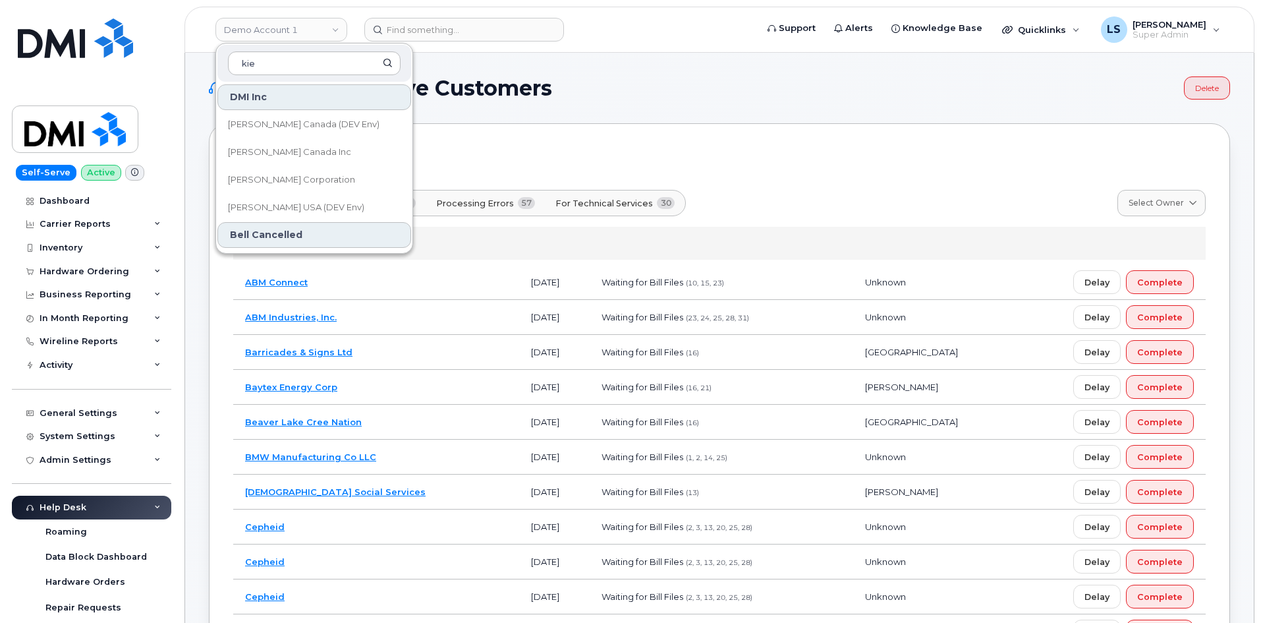
type input "kie"
click at [275, 179] on span "[PERSON_NAME] Corporation" at bounding box center [291, 179] width 127 height 13
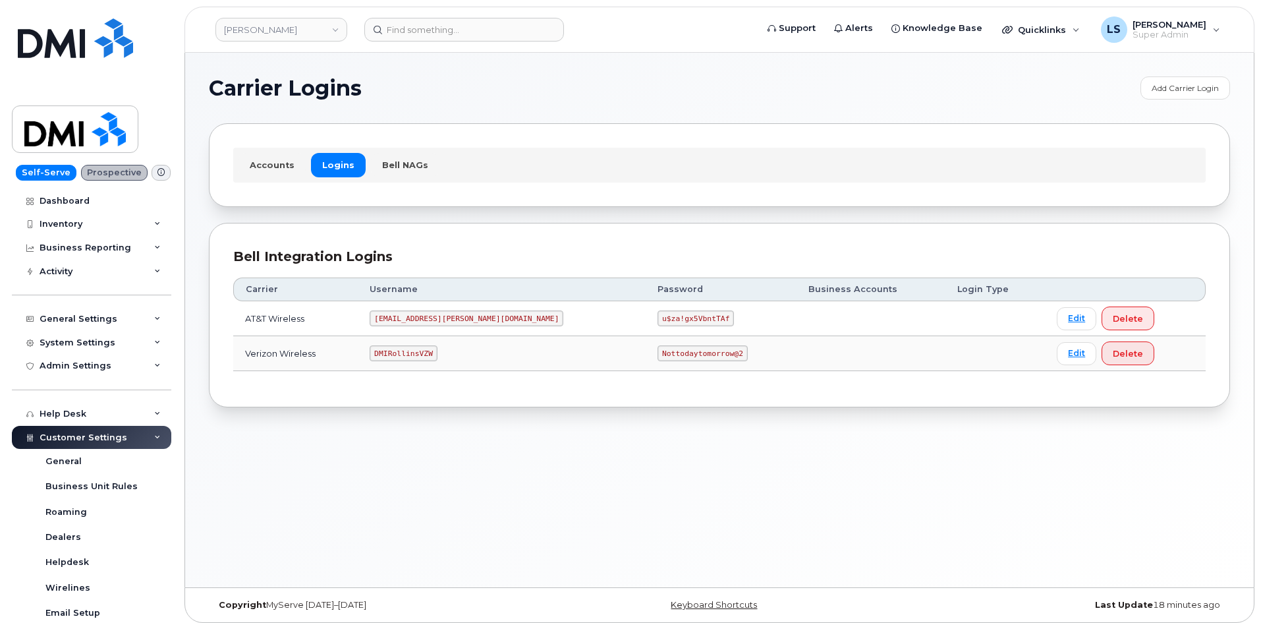
click at [668, 351] on td "Nottodaytomorrow@2" at bounding box center [721, 353] width 150 height 35
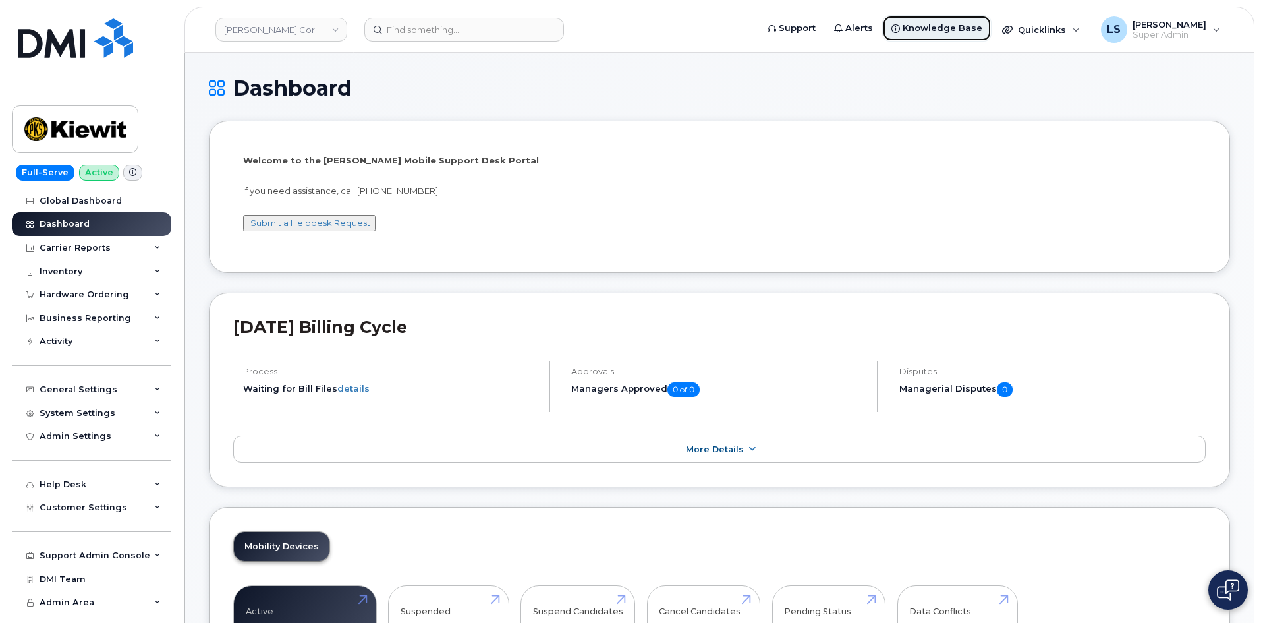
click at [952, 30] on span "Knowledge Base" at bounding box center [943, 28] width 80 height 13
click at [801, 26] on span "Support" at bounding box center [797, 28] width 37 height 13
click at [1023, 87] on h1 "Dashboard" at bounding box center [719, 87] width 1021 height 23
click at [1199, 37] on span "Super Admin" at bounding box center [1170, 35] width 74 height 11
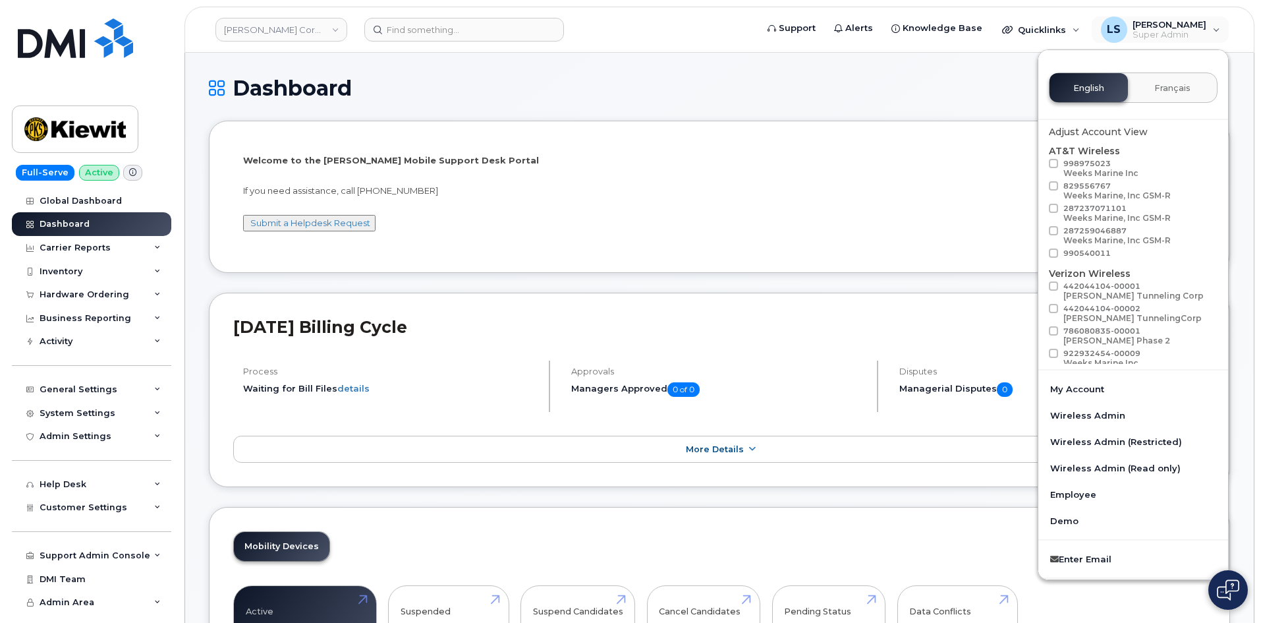
click at [883, 82] on h1 "Dashboard" at bounding box center [719, 87] width 1021 height 23
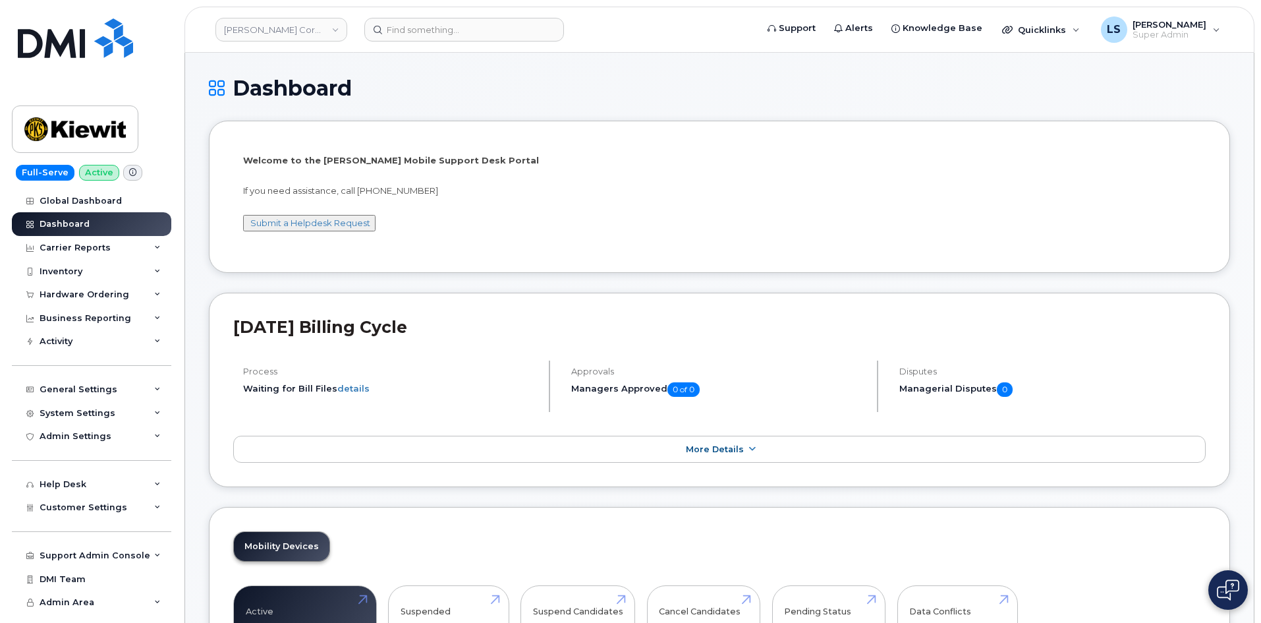
click at [129, 173] on icon at bounding box center [132, 172] width 7 height 7
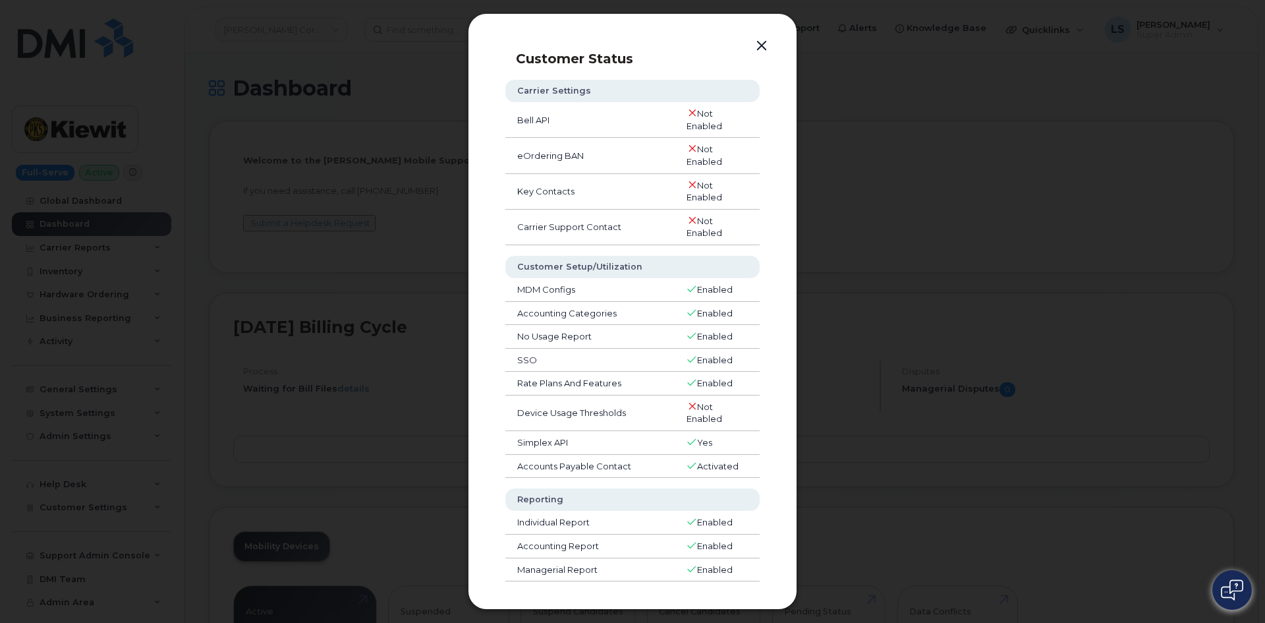
click at [533, 118] on td "Bell API" at bounding box center [589, 120] width 169 height 36
click at [572, 127] on td "Bell API" at bounding box center [589, 120] width 169 height 36
click at [760, 47] on button "button" at bounding box center [760, 46] width 20 height 18
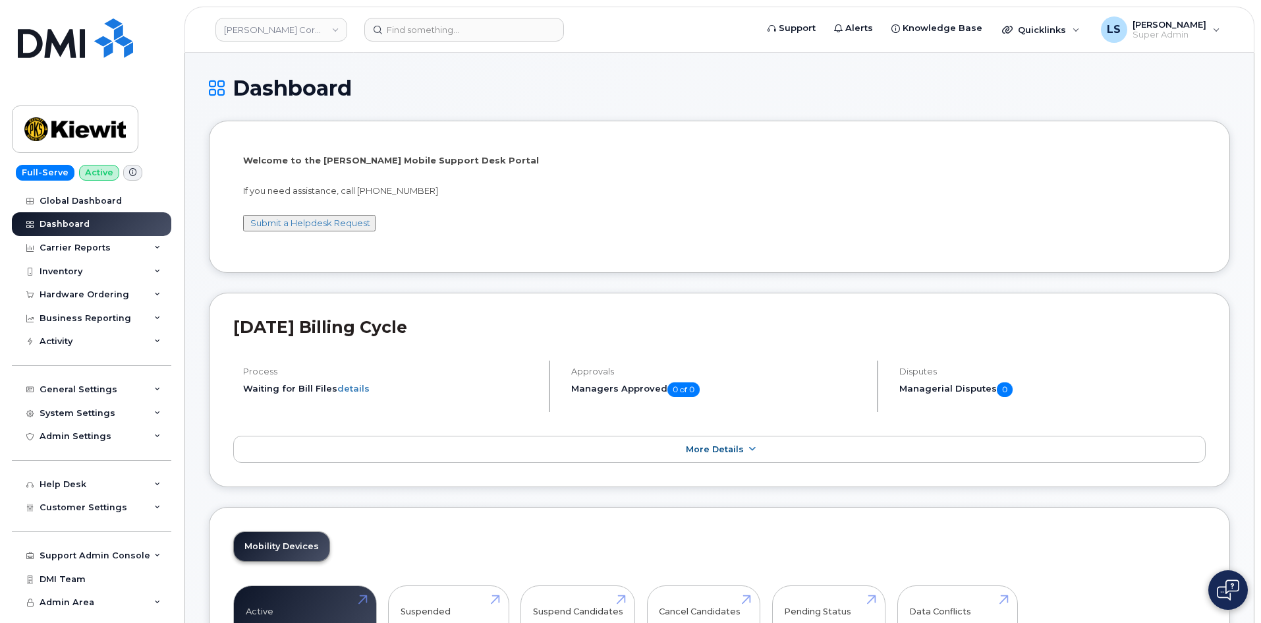
click at [327, 42] on div "Kiewit Corporation" at bounding box center [281, 29] width 145 height 26
click at [321, 31] on link "Kiewit Corporation" at bounding box center [281, 30] width 132 height 24
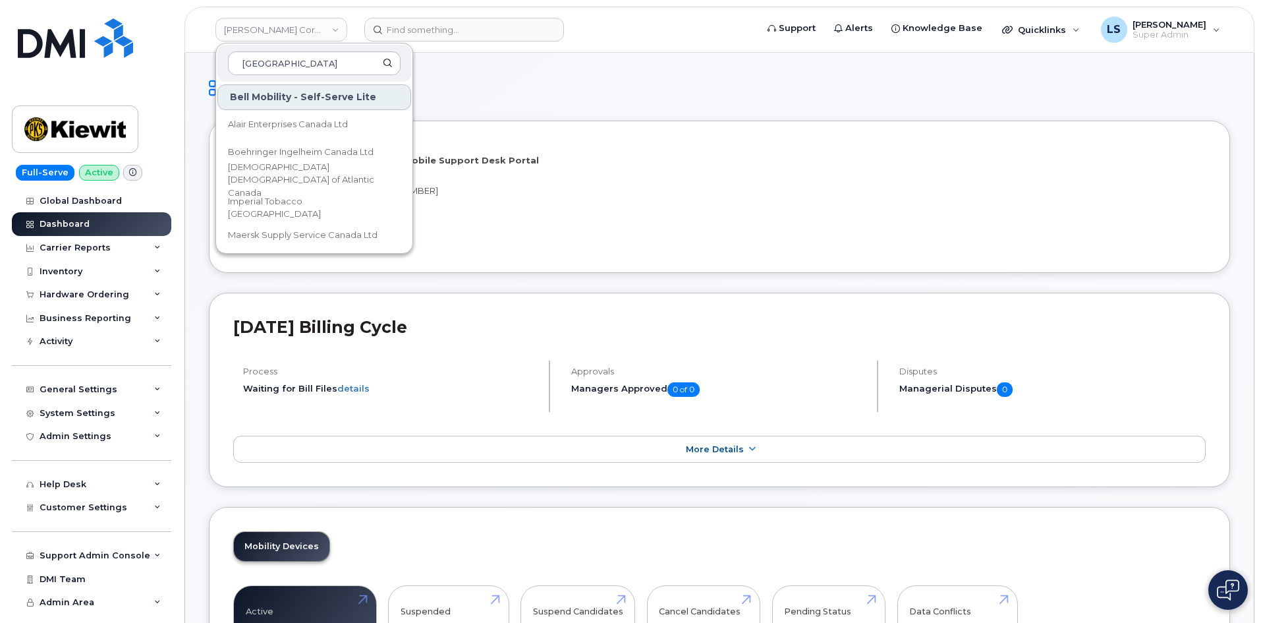
click at [220, 51] on div "canada" at bounding box center [314, 63] width 194 height 37
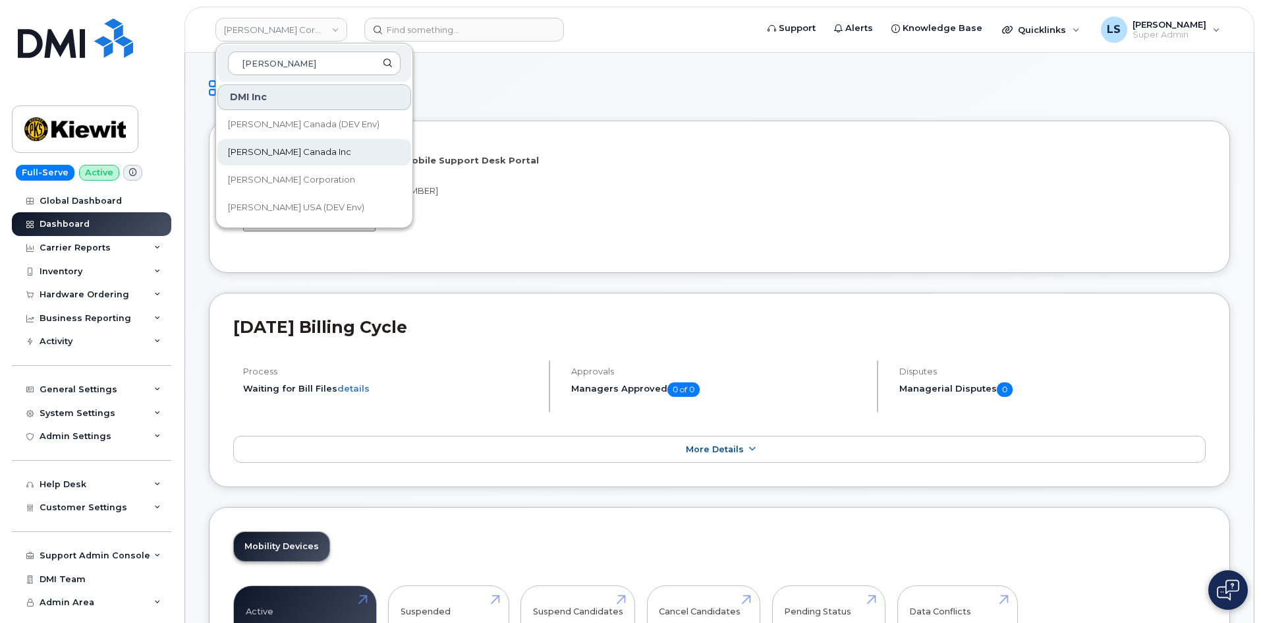
type input "kiewit"
click at [285, 159] on link "[PERSON_NAME] Canada Inc" at bounding box center [314, 152] width 194 height 26
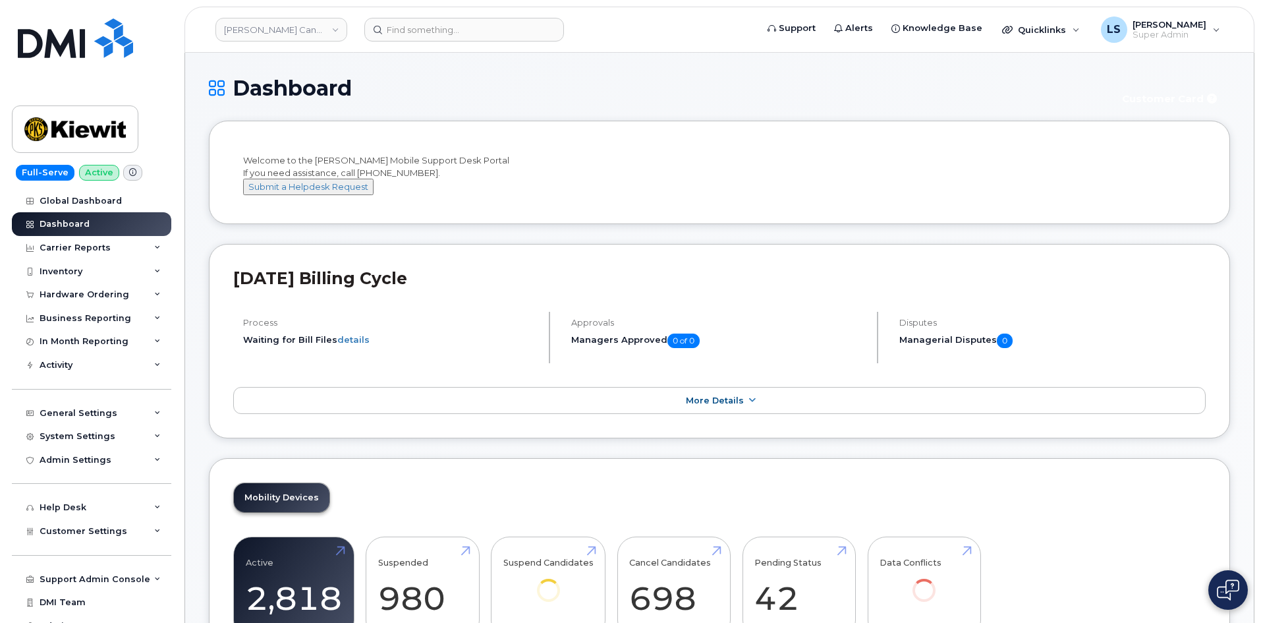
click at [131, 172] on icon at bounding box center [132, 172] width 7 height 7
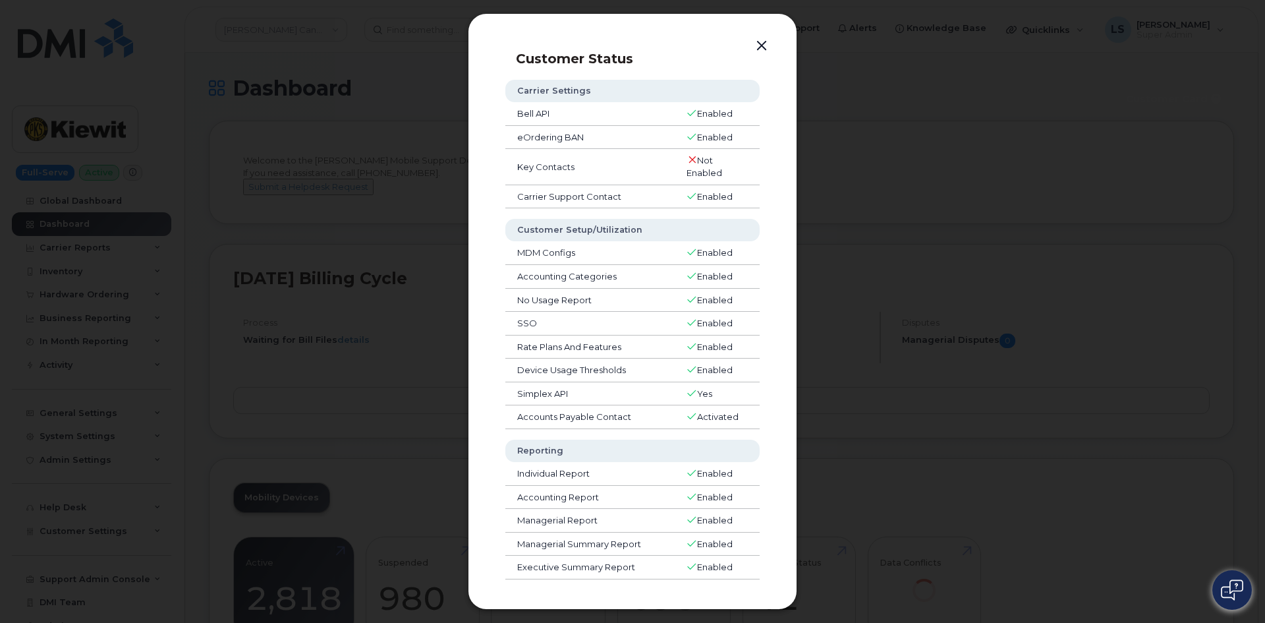
click at [706, 115] on span "Enabled" at bounding box center [715, 113] width 36 height 11
drag, startPoint x: 706, startPoint y: 115, endPoint x: 768, endPoint y: 85, distance: 69.0
click at [709, 115] on span "Enabled" at bounding box center [715, 113] width 36 height 11
click at [760, 45] on button "button" at bounding box center [762, 46] width 20 height 18
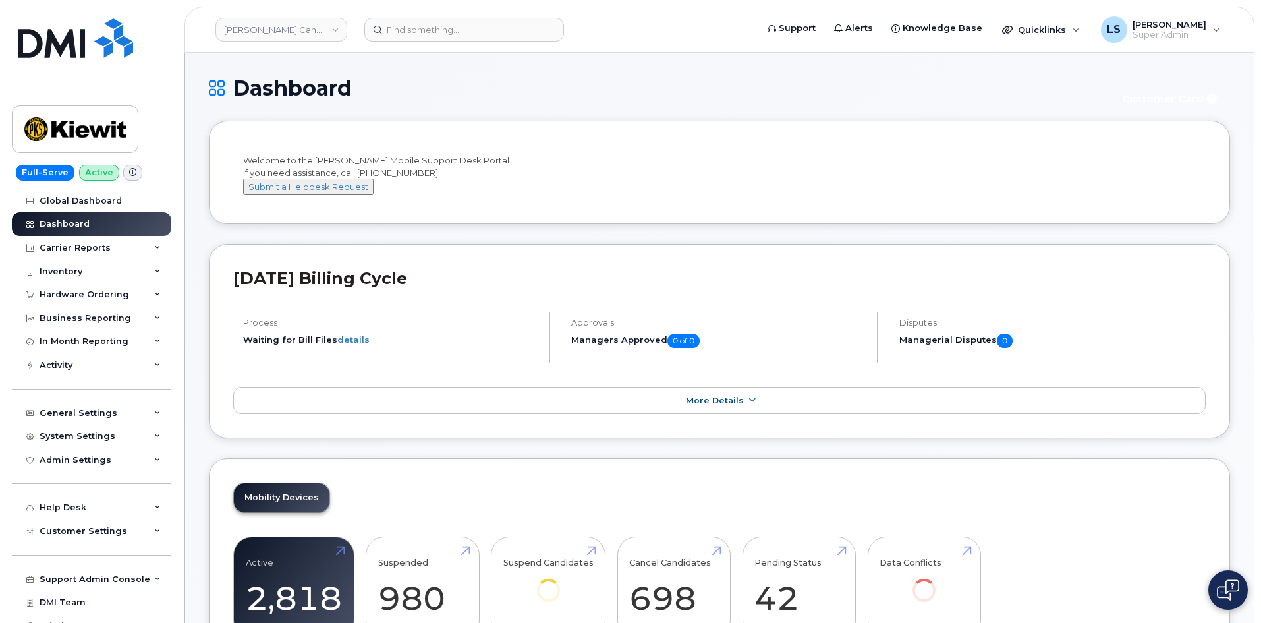
click at [461, 89] on h1 "Dashboard" at bounding box center [657, 87] width 896 height 23
